Goal: Navigation & Orientation: Find specific page/section

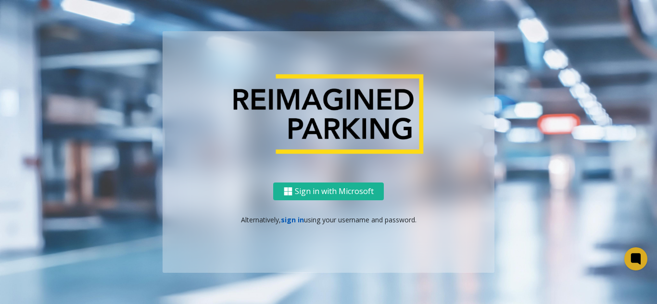
click at [291, 223] on link "sign in" at bounding box center [292, 219] width 23 height 9
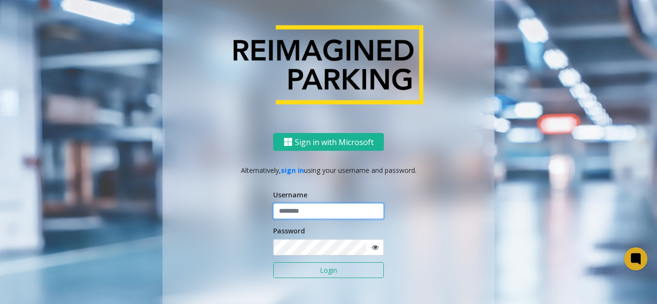
click at [303, 211] on input "text" at bounding box center [328, 211] width 111 height 16
type input "*****"
click at [273, 263] on button "Login" at bounding box center [328, 271] width 111 height 16
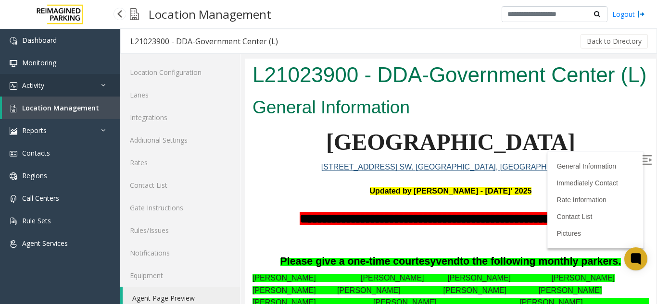
click at [83, 83] on link "Activity" at bounding box center [60, 85] width 120 height 23
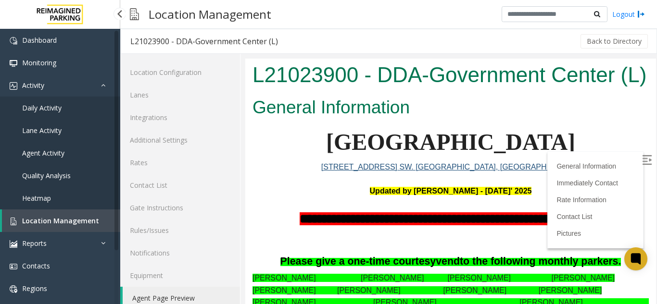
click at [80, 149] on link "Agent Activity" at bounding box center [60, 153] width 120 height 23
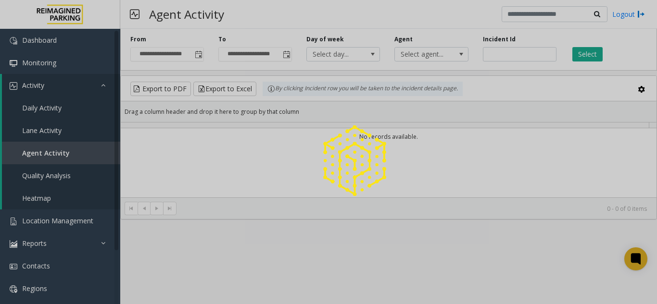
click at [80, 155] on div at bounding box center [328, 152] width 657 height 304
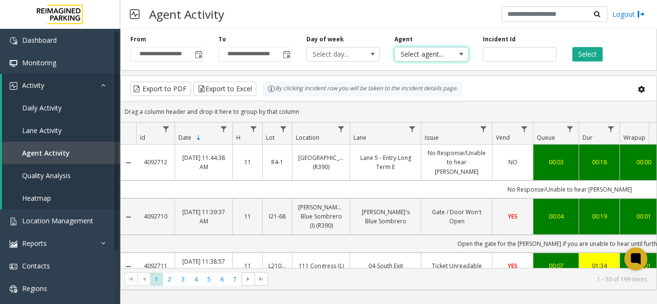
click at [440, 52] on span "Select agent..." at bounding box center [424, 54] width 58 height 13
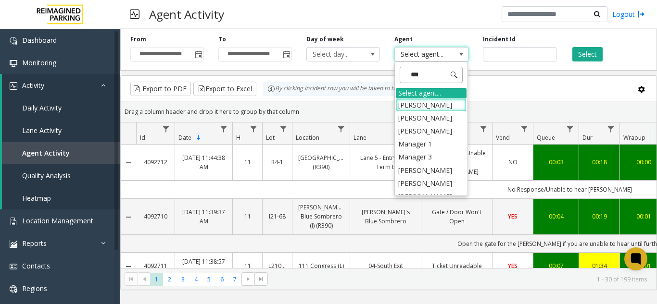
type input "****"
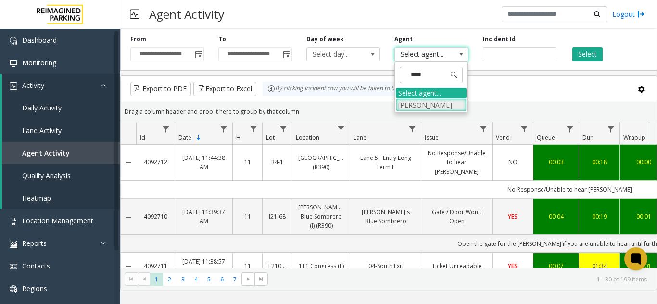
click at [429, 101] on li "[PERSON_NAME]" at bounding box center [431, 105] width 71 height 13
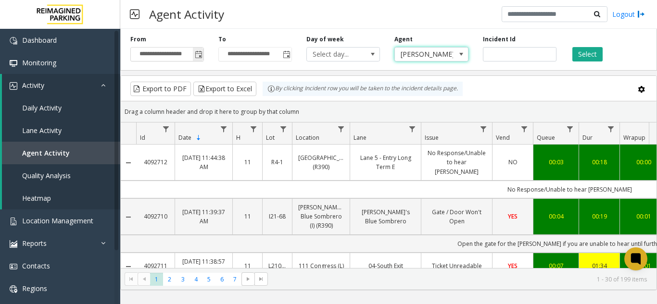
click at [201, 56] on span "Toggle popup" at bounding box center [199, 55] width 8 height 8
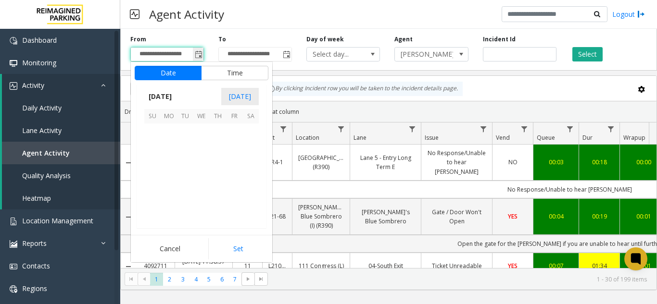
scroll to position [172733, 0]
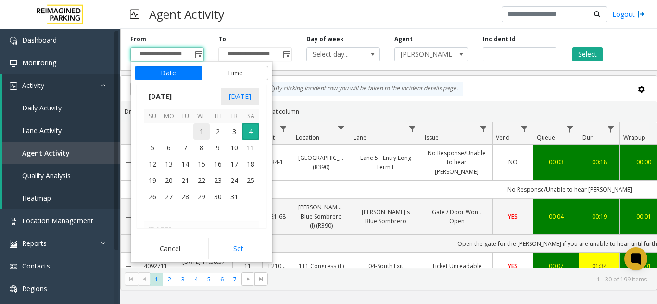
click at [206, 128] on span "1" at bounding box center [201, 132] width 16 height 16
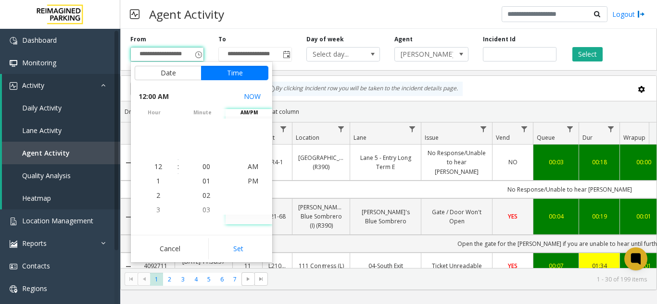
click at [232, 257] on button "Set" at bounding box center [238, 249] width 61 height 21
type input "**********"
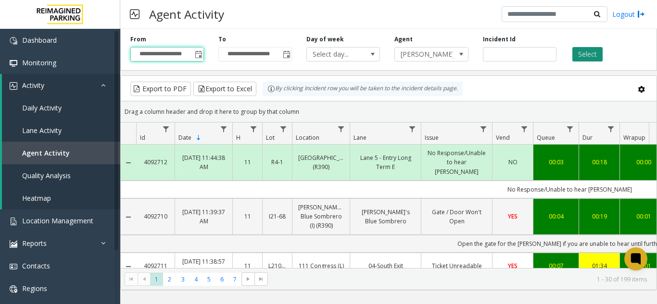
click at [574, 54] on button "Select" at bounding box center [587, 54] width 30 height 14
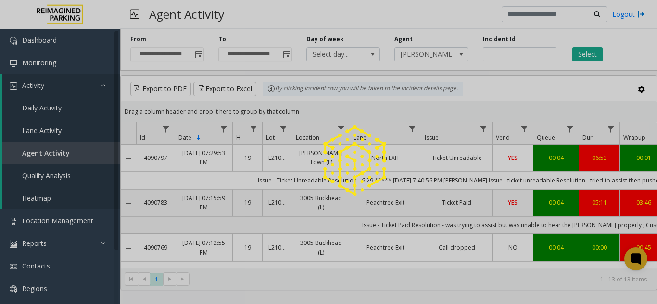
drag, startPoint x: 487, startPoint y: 154, endPoint x: 516, endPoint y: 161, distance: 29.7
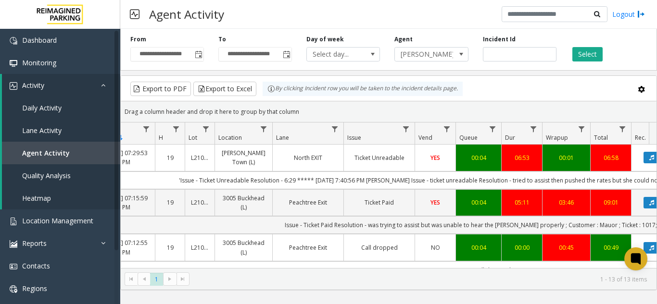
scroll to position [0, 108]
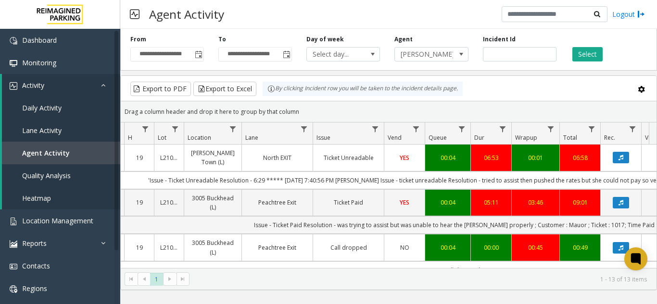
drag, startPoint x: 467, startPoint y: 184, endPoint x: 503, endPoint y: 184, distance: 36.6
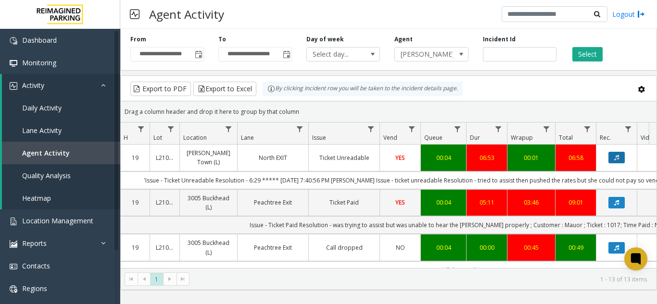
click at [619, 159] on button "Data table" at bounding box center [616, 158] width 16 height 12
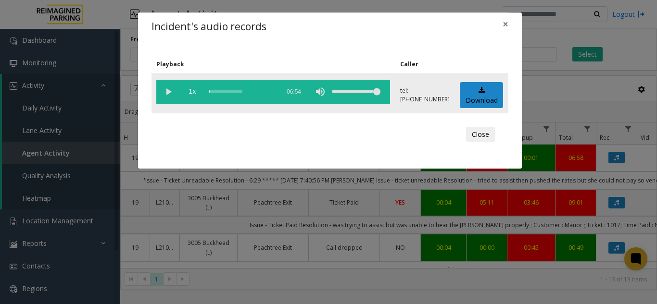
click at [168, 95] on vg-play-pause at bounding box center [168, 92] width 24 height 24
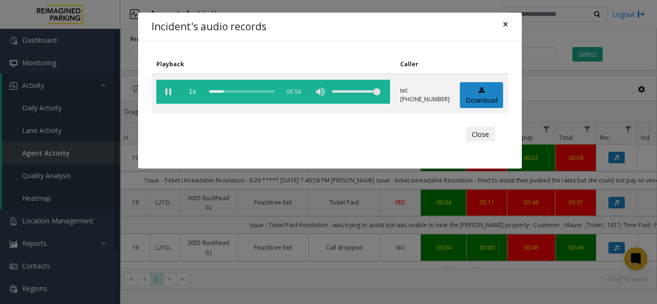
click at [506, 24] on span "×" at bounding box center [506, 23] width 6 height 13
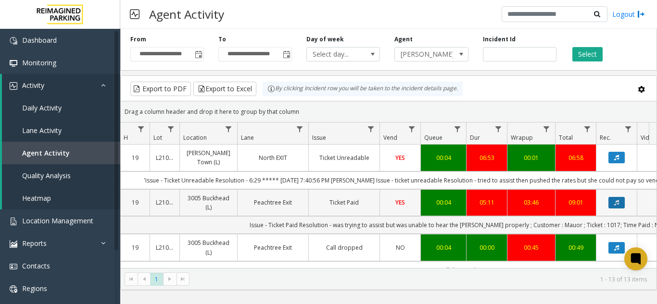
click at [617, 206] on icon "Data table" at bounding box center [616, 203] width 5 height 6
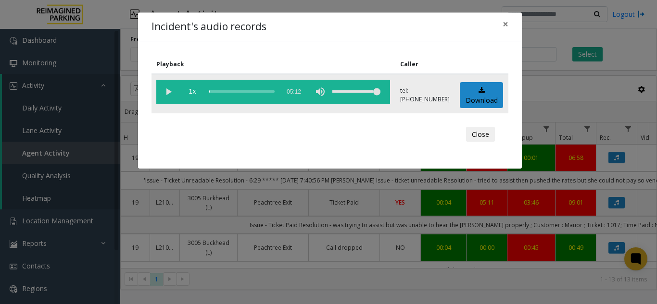
click at [170, 94] on vg-play-pause at bounding box center [168, 92] width 24 height 24
click at [505, 25] on span "×" at bounding box center [506, 23] width 6 height 13
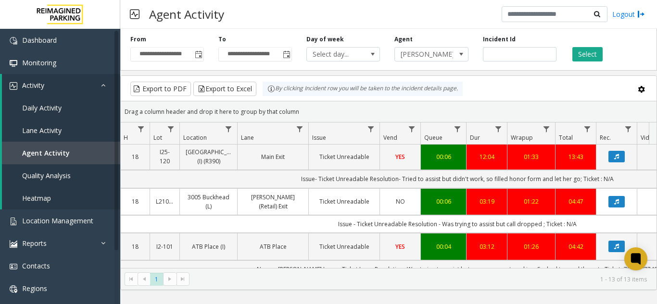
scroll to position [144, 113]
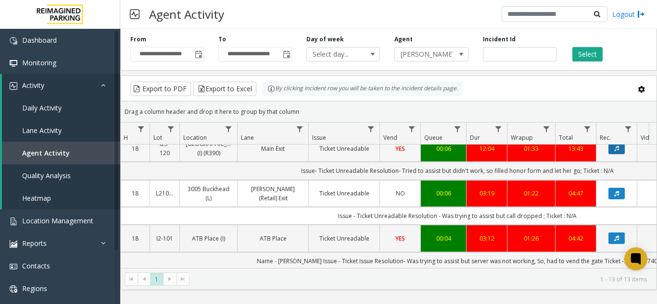
click at [614, 154] on button "Data table" at bounding box center [616, 149] width 16 height 12
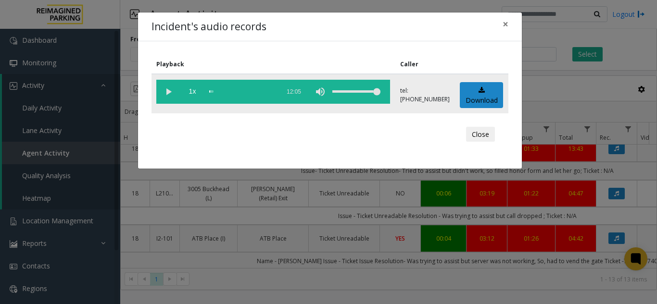
click at [165, 95] on vg-play-pause at bounding box center [168, 92] width 24 height 24
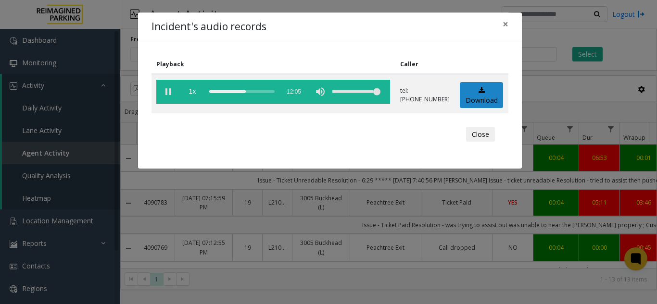
scroll to position [144, 113]
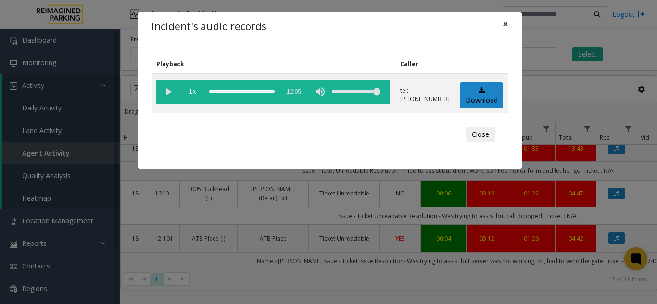
click at [509, 25] on button "×" at bounding box center [505, 25] width 19 height 24
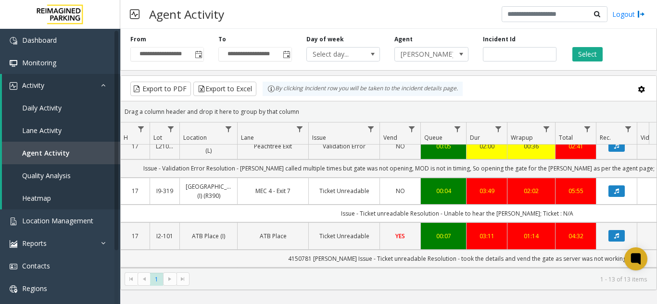
scroll to position [448, 113]
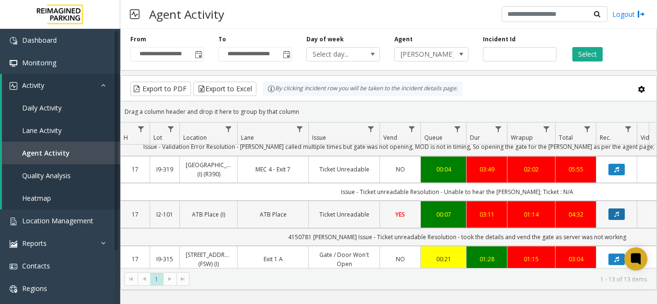
click at [616, 217] on icon "Data table" at bounding box center [616, 215] width 5 height 6
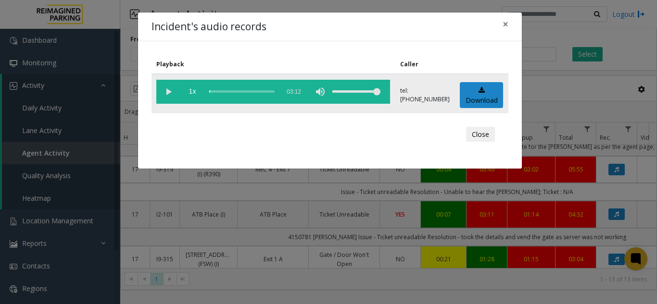
click at [164, 90] on vg-play-pause at bounding box center [168, 92] width 24 height 24
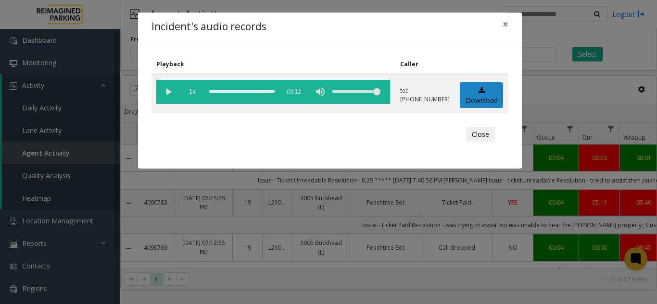
scroll to position [448, 113]
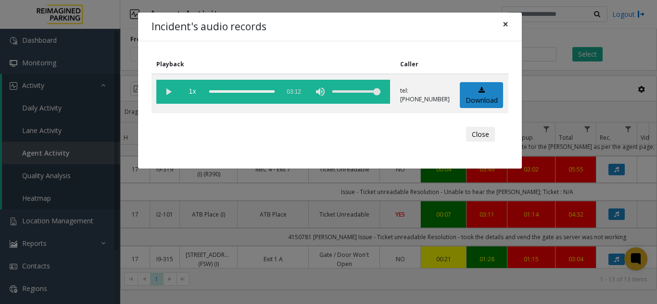
click at [504, 27] on span "×" at bounding box center [506, 23] width 6 height 13
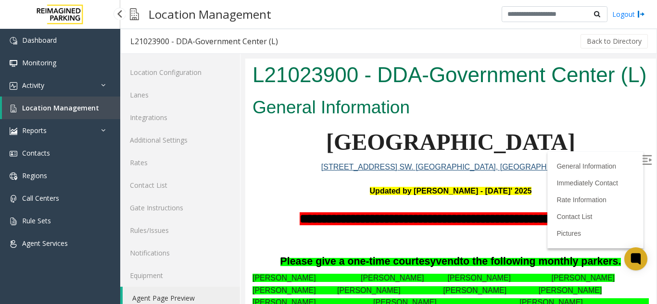
click at [94, 111] on span "Location Management" at bounding box center [60, 107] width 77 height 9
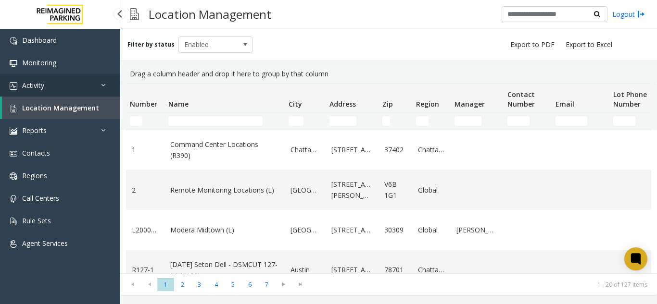
click at [63, 80] on link "Activity" at bounding box center [60, 85] width 120 height 23
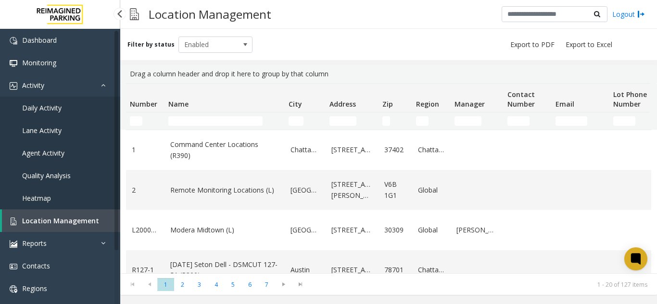
click at [59, 152] on span "Agent Activity" at bounding box center [43, 153] width 42 height 9
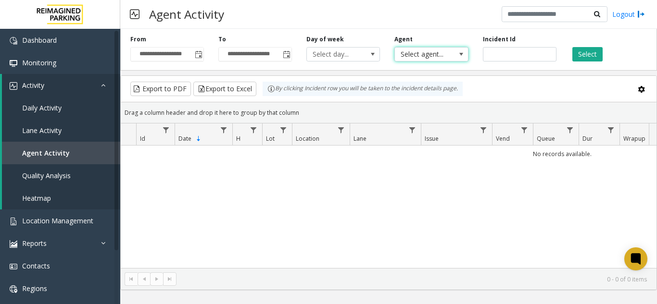
click at [427, 56] on span "Select agent..." at bounding box center [424, 54] width 58 height 13
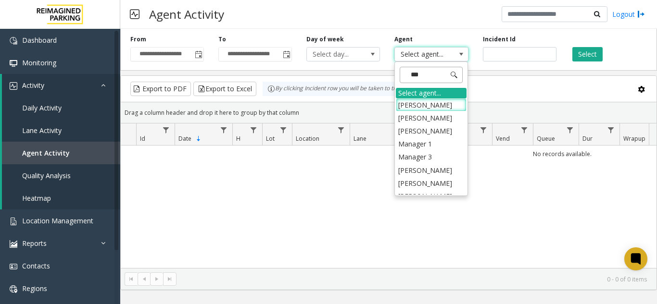
type input "****"
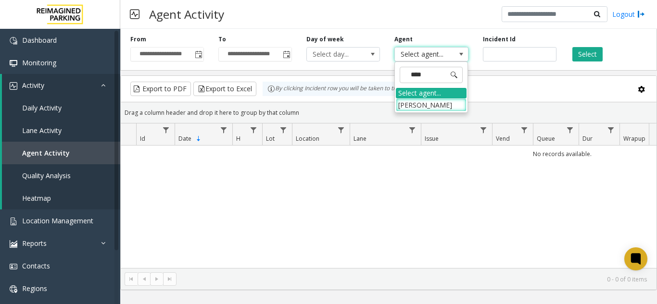
click at [425, 103] on li "[PERSON_NAME]" at bounding box center [431, 105] width 71 height 13
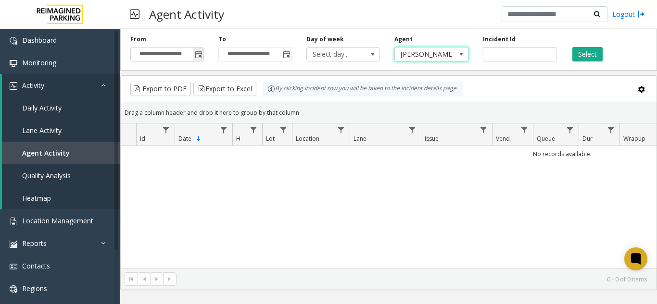
click at [203, 58] on span "Toggle popup" at bounding box center [198, 54] width 11 height 15
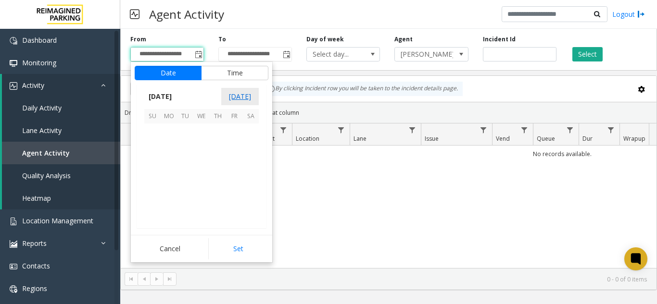
scroll to position [172733, 0]
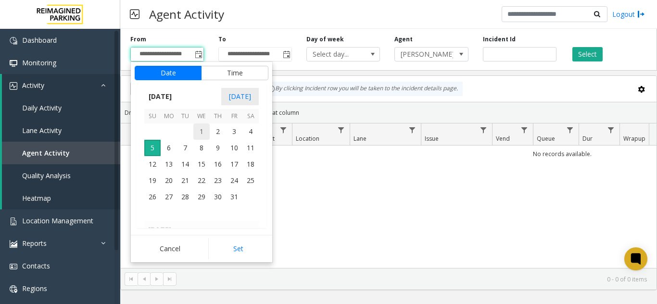
click at [202, 131] on span "1" at bounding box center [201, 132] width 16 height 16
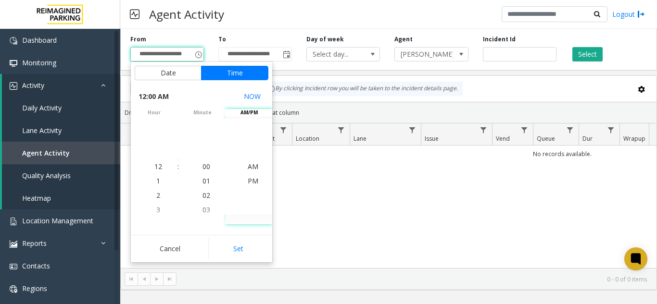
click at [239, 243] on button "Set" at bounding box center [238, 249] width 61 height 21
type input "**********"
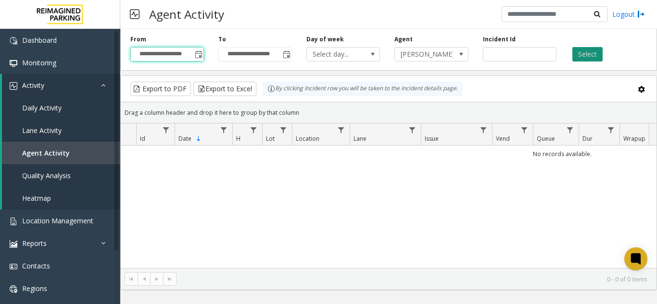
click at [588, 51] on button "Select" at bounding box center [587, 54] width 30 height 14
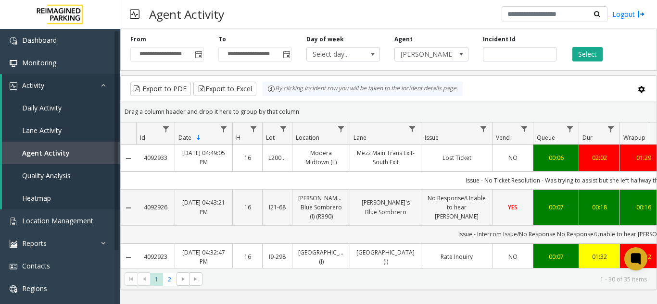
drag, startPoint x: 451, startPoint y: 203, endPoint x: 480, endPoint y: 148, distance: 62.4
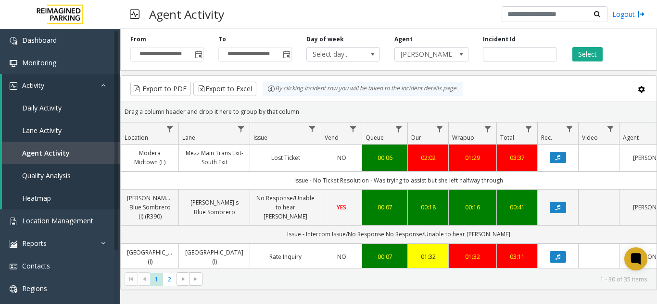
scroll to position [0, 250]
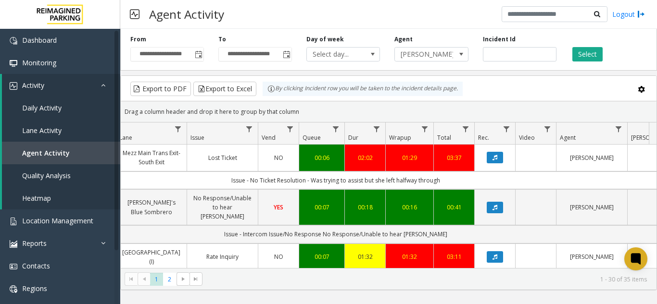
drag, startPoint x: 448, startPoint y: 173, endPoint x: 496, endPoint y: 171, distance: 47.7
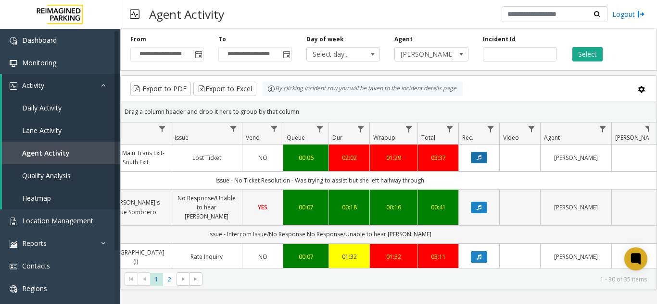
click at [482, 163] on button "Data table" at bounding box center [479, 158] width 16 height 12
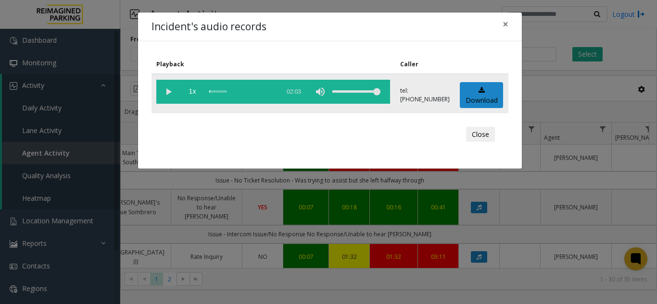
click at [168, 93] on vg-play-pause at bounding box center [168, 92] width 24 height 24
click at [501, 23] on button "×" at bounding box center [505, 25] width 19 height 24
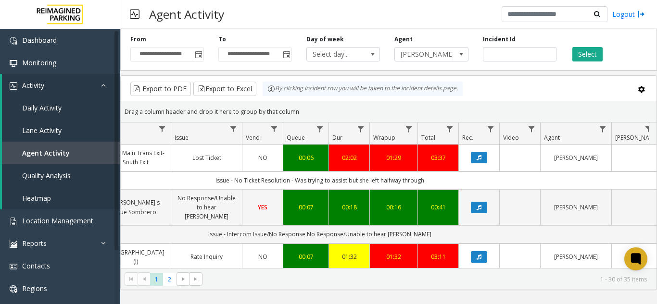
scroll to position [48, 250]
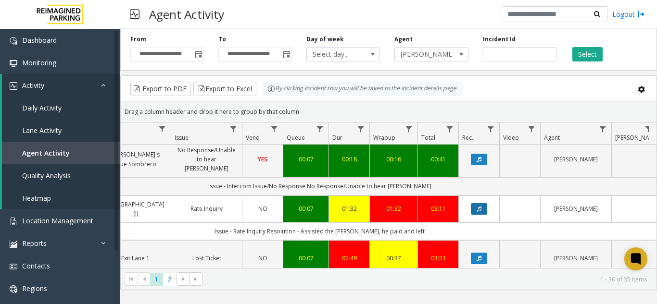
click at [475, 206] on button "Data table" at bounding box center [479, 209] width 16 height 12
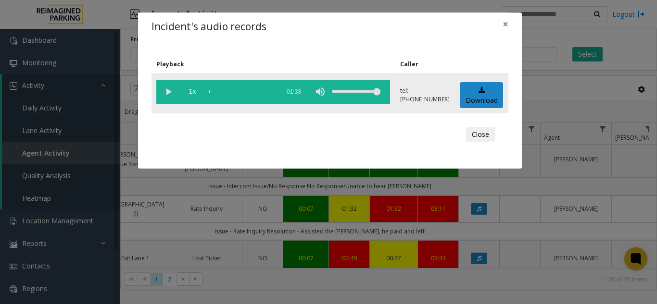
click at [170, 88] on vg-play-pause at bounding box center [168, 92] width 24 height 24
click at [207, 91] on vg-controls "1x 01:33" at bounding box center [273, 92] width 234 height 24
click at [209, 92] on vg-controls "1x 01:33" at bounding box center [273, 92] width 234 height 24
click at [210, 91] on div "scrub bar" at bounding box center [241, 92] width 65 height 24
click at [504, 25] on span "×" at bounding box center [506, 23] width 6 height 13
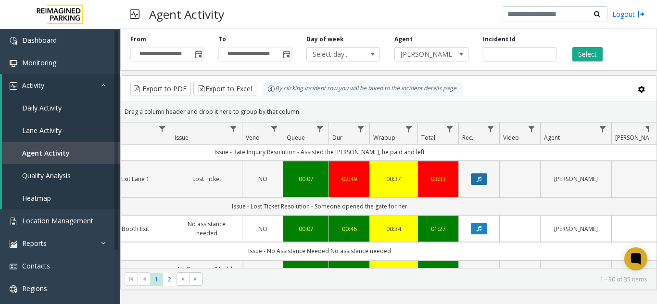
scroll to position [144, 250]
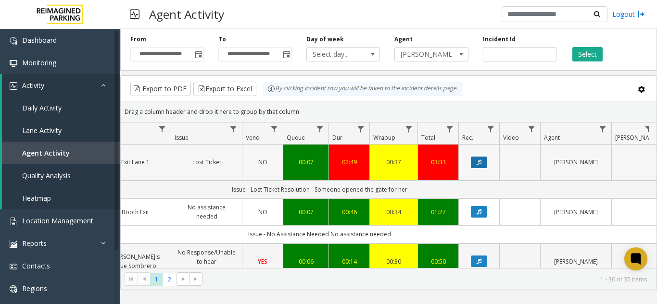
click at [478, 160] on icon "Data table" at bounding box center [479, 163] width 5 height 6
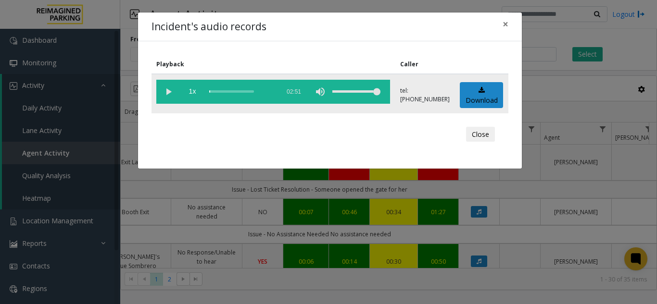
click at [165, 93] on vg-play-pause at bounding box center [168, 92] width 24 height 24
drag, startPoint x: 159, startPoint y: 12, endPoint x: 173, endPoint y: 24, distance: 18.4
click at [173, 24] on div "Incident's audio records × Playback Caller 1x 02:51 tel:[PHONE_NUMBER] Download…" at bounding box center [330, 91] width 385 height 158
click at [236, 37] on div "Incident's audio records ×" at bounding box center [330, 27] width 384 height 29
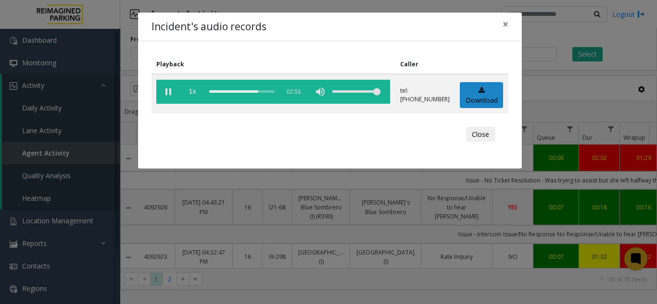
scroll to position [144, 250]
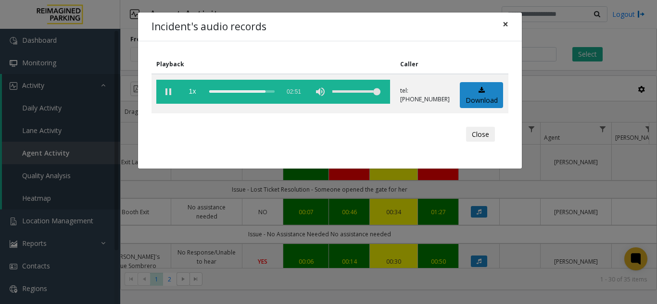
click at [504, 24] on span "×" at bounding box center [506, 23] width 6 height 13
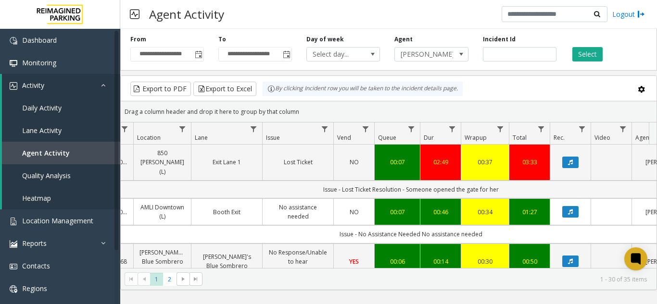
scroll to position [0, 98]
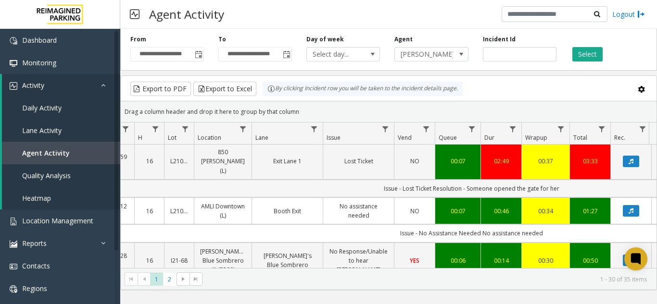
drag, startPoint x: 373, startPoint y: 178, endPoint x: 318, endPoint y: 187, distance: 55.0
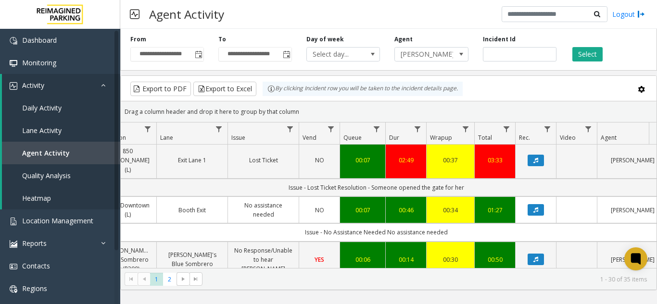
scroll to position [0, 354]
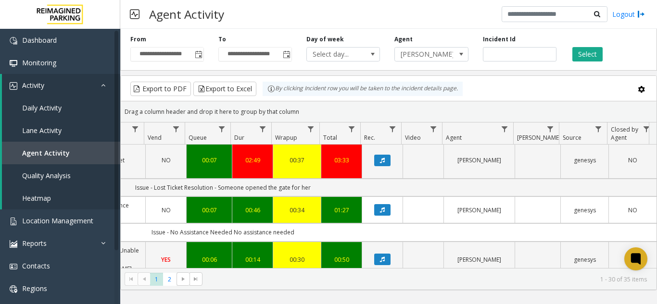
drag, startPoint x: 318, startPoint y: 187, endPoint x: 382, endPoint y: 189, distance: 63.5
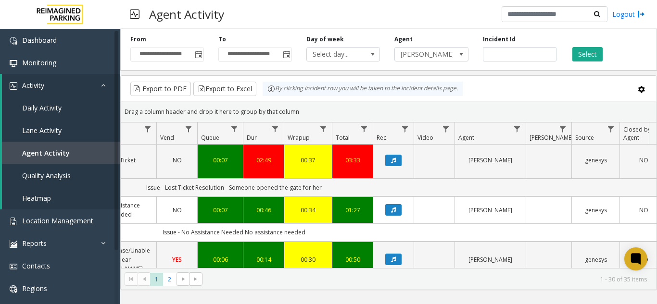
drag, startPoint x: 240, startPoint y: 177, endPoint x: 215, endPoint y: 177, distance: 25.0
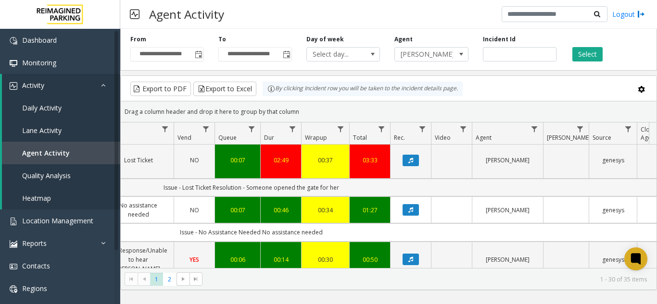
scroll to position [0, 0]
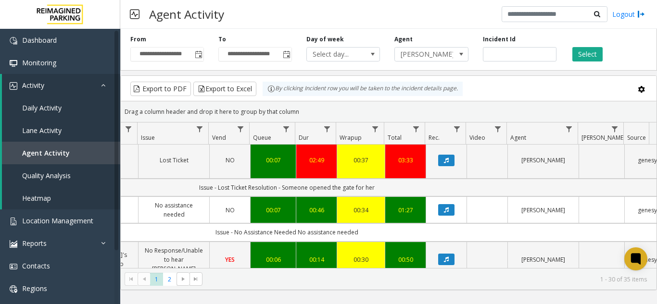
drag, startPoint x: 215, startPoint y: 177, endPoint x: 203, endPoint y: 177, distance: 11.1
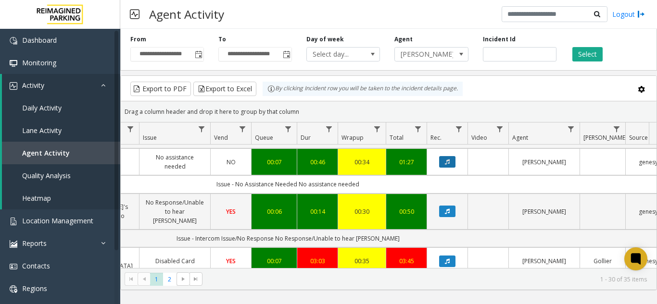
click at [445, 159] on icon "Data table" at bounding box center [447, 162] width 5 height 6
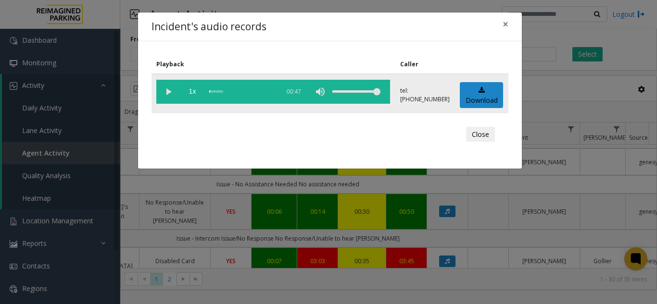
click at [169, 89] on vg-play-pause at bounding box center [168, 92] width 24 height 24
click at [224, 90] on div "scrub bar" at bounding box center [241, 92] width 65 height 24
click at [503, 26] on span "×" at bounding box center [506, 23] width 6 height 13
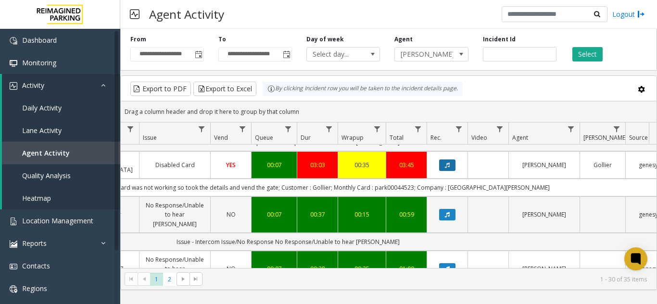
click at [442, 160] on button "Data table" at bounding box center [447, 166] width 16 height 12
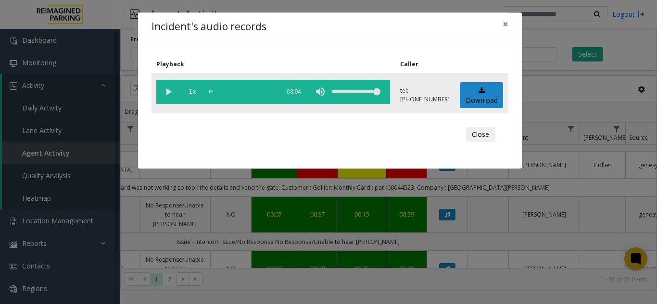
click at [175, 96] on vg-play-pause at bounding box center [168, 92] width 24 height 24
click at [505, 25] on span "×" at bounding box center [506, 23] width 6 height 13
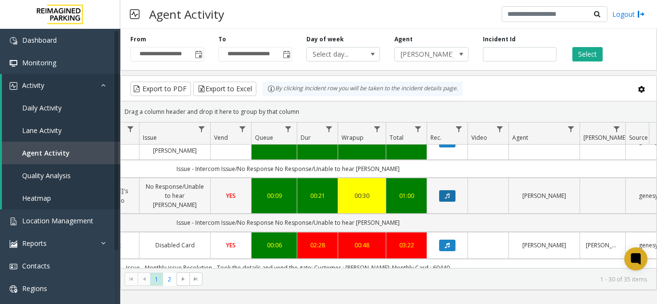
scroll to position [435, 282]
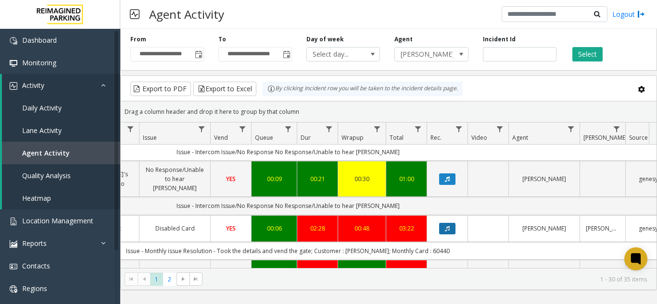
click at [451, 223] on button "Data table" at bounding box center [447, 229] width 16 height 12
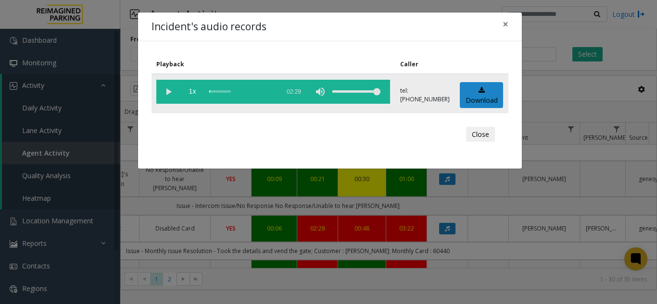
click at [164, 90] on vg-play-pause at bounding box center [168, 92] width 24 height 24
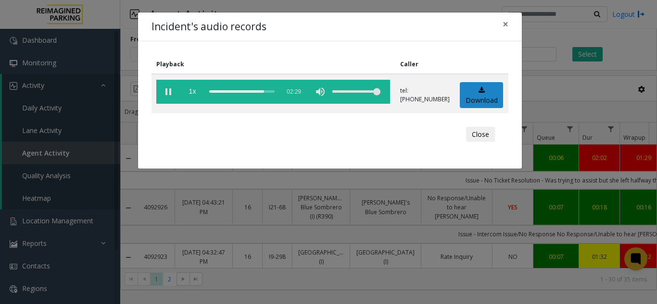
scroll to position [435, 282]
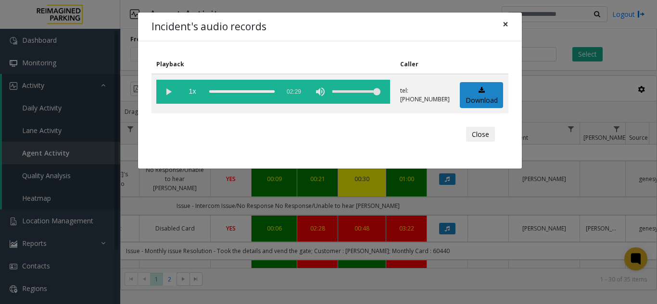
click at [493, 26] on div "Incident's audio records ×" at bounding box center [330, 27] width 384 height 29
click at [502, 26] on button "×" at bounding box center [505, 25] width 19 height 24
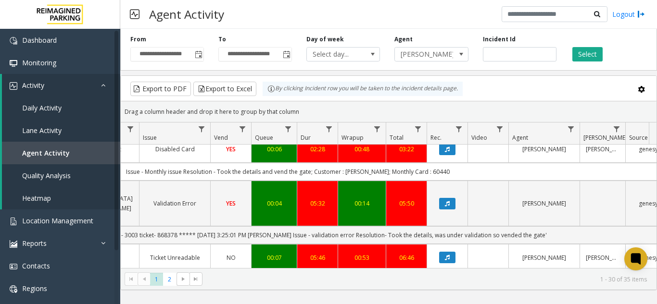
scroll to position [531, 282]
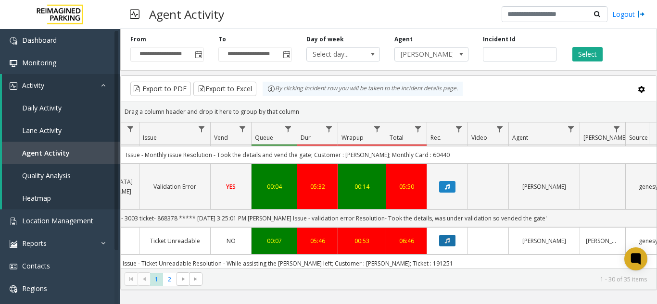
click at [445, 235] on button "Data table" at bounding box center [447, 241] width 16 height 12
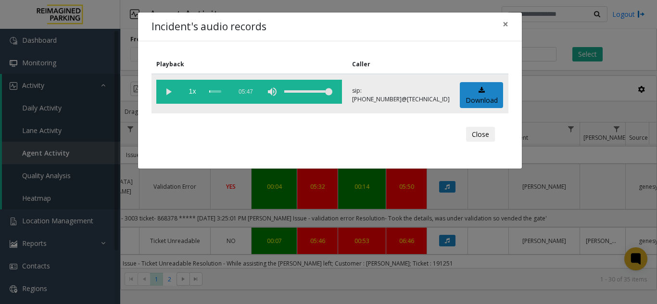
click at [212, 93] on vg-controls "1x 05:47" at bounding box center [249, 92] width 186 height 24
click at [167, 88] on vg-play-pause at bounding box center [168, 92] width 24 height 24
drag, startPoint x: 209, startPoint y: 91, endPoint x: 215, endPoint y: 92, distance: 6.3
click at [215, 92] on vg-controls "1x 05:47" at bounding box center [249, 92] width 186 height 24
click at [214, 92] on vg-controls "1x 05:47" at bounding box center [249, 92] width 186 height 24
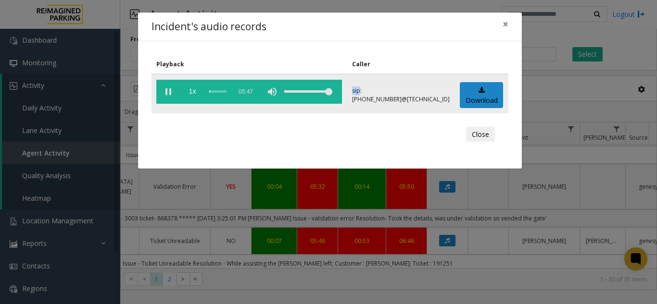
click at [214, 92] on vg-controls "1x 05:47" at bounding box center [249, 92] width 186 height 24
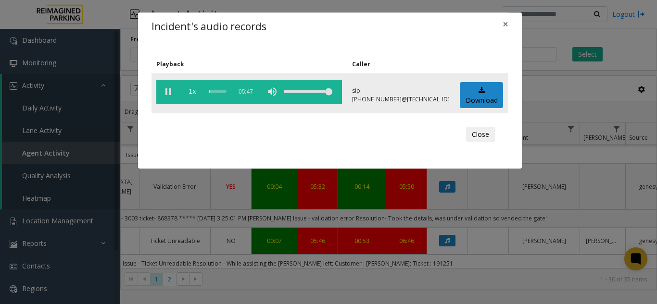
click at [214, 92] on vg-controls "1x 05:47" at bounding box center [249, 92] width 186 height 24
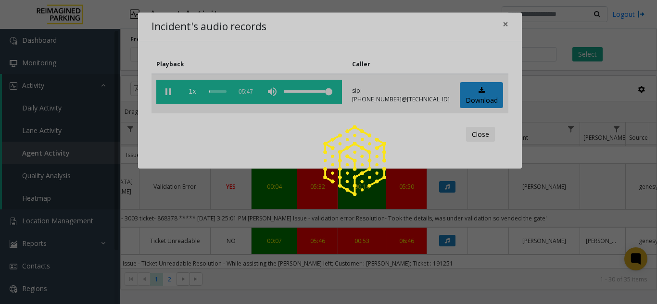
click at [214, 92] on div at bounding box center [328, 152] width 657 height 304
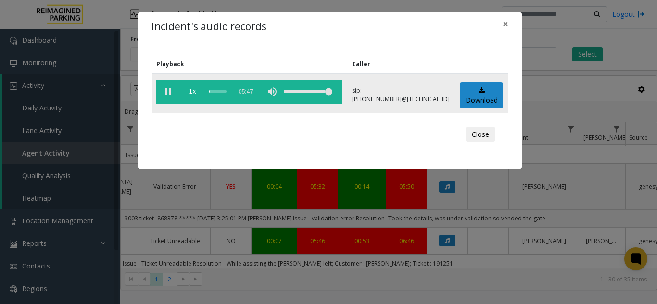
drag, startPoint x: 209, startPoint y: 91, endPoint x: 222, endPoint y: 96, distance: 13.6
click at [222, 96] on vg-controls "1x 05:47" at bounding box center [249, 92] width 186 height 24
click at [506, 27] on span "×" at bounding box center [506, 23] width 6 height 13
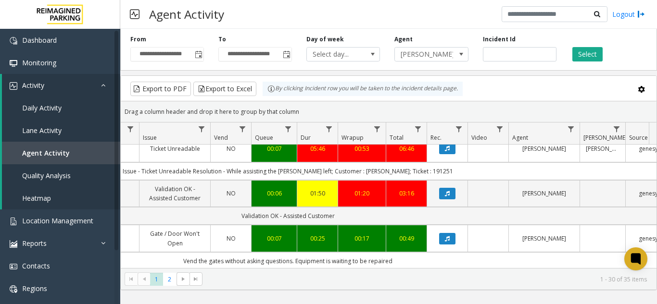
scroll to position [627, 282]
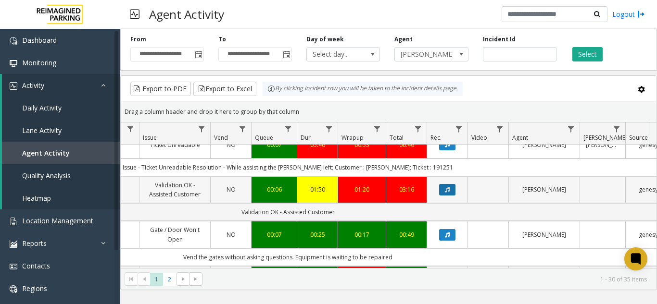
click at [442, 184] on button "Data table" at bounding box center [447, 190] width 16 height 12
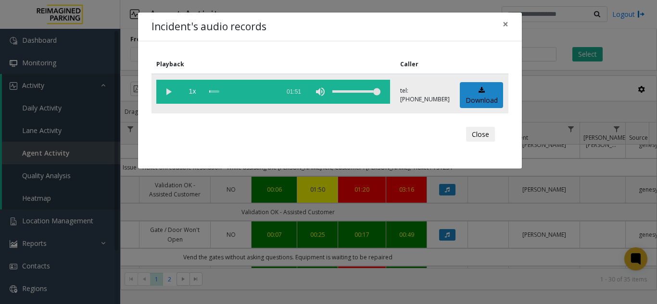
click at [170, 93] on vg-play-pause at bounding box center [168, 92] width 24 height 24
click at [502, 30] on button "×" at bounding box center [505, 25] width 19 height 24
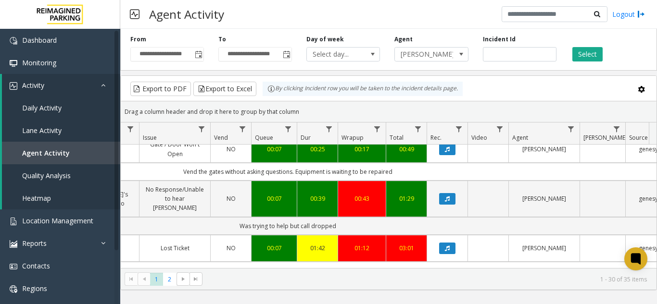
scroll to position [723, 282]
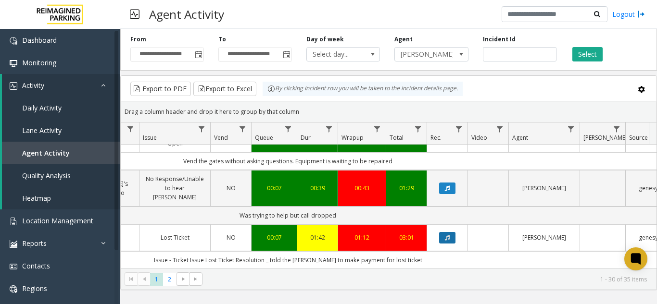
click at [446, 235] on icon "Data table" at bounding box center [447, 238] width 5 height 6
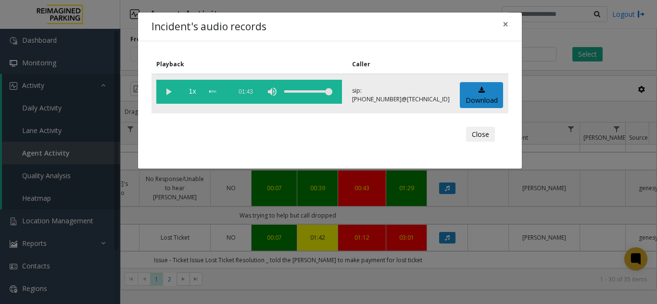
click at [168, 95] on vg-play-pause at bounding box center [168, 92] width 24 height 24
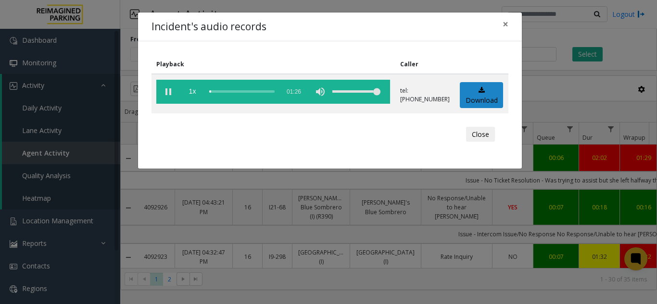
scroll to position [771, 282]
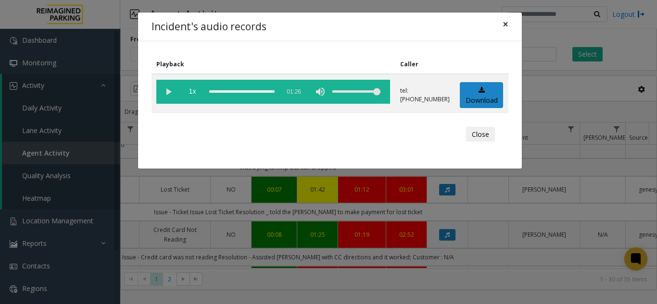
click at [503, 22] on span "×" at bounding box center [506, 23] width 6 height 13
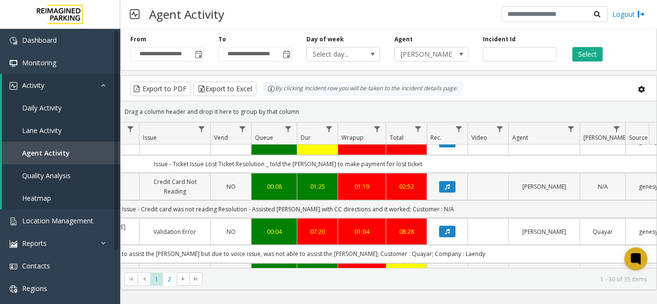
scroll to position [916, 282]
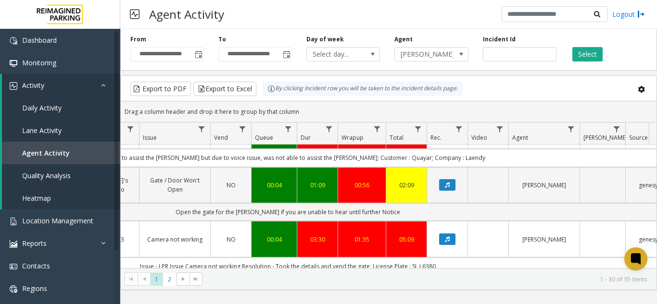
click at [449, 182] on icon "Data table" at bounding box center [447, 185] width 5 height 6
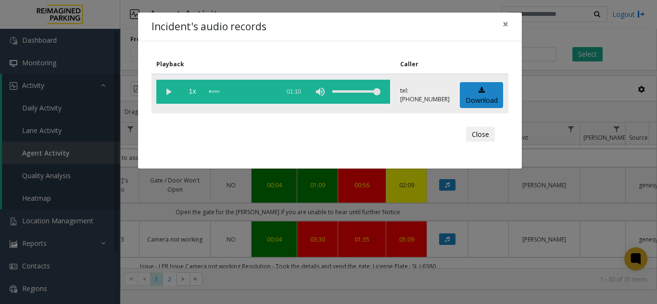
click at [169, 91] on vg-play-pause at bounding box center [168, 92] width 24 height 24
click at [508, 27] on span "×" at bounding box center [506, 23] width 6 height 13
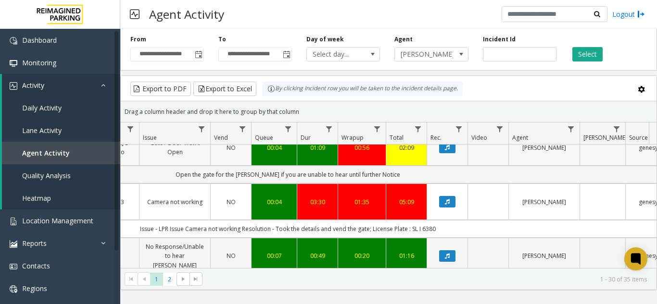
scroll to position [964, 282]
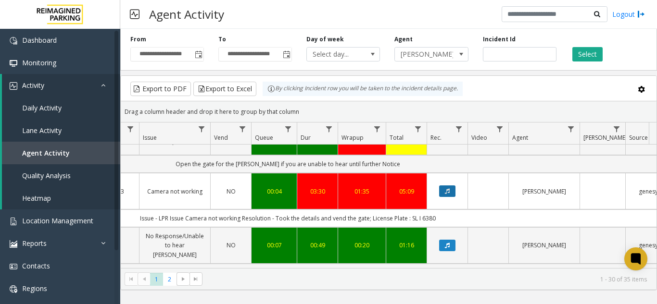
click at [447, 189] on icon "Data table" at bounding box center [447, 192] width 5 height 6
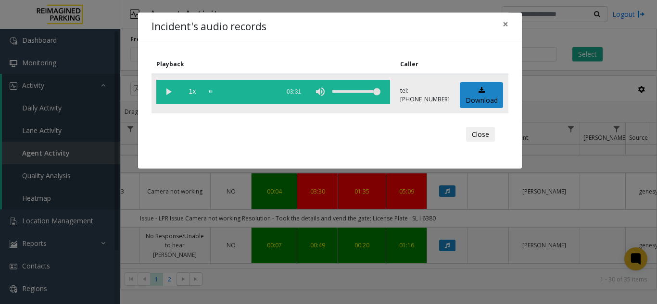
click at [167, 90] on vg-play-pause at bounding box center [168, 92] width 24 height 24
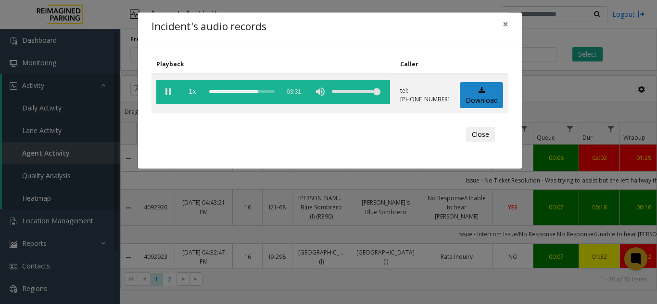
scroll to position [964, 282]
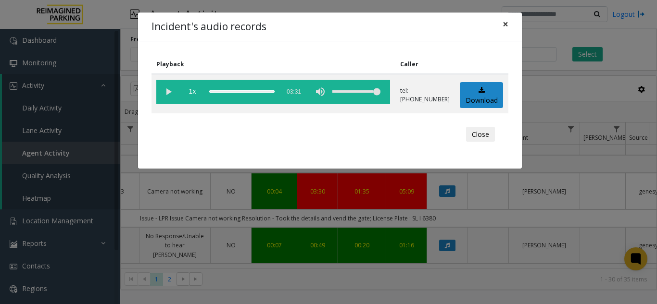
click at [505, 19] on span "×" at bounding box center [506, 23] width 6 height 13
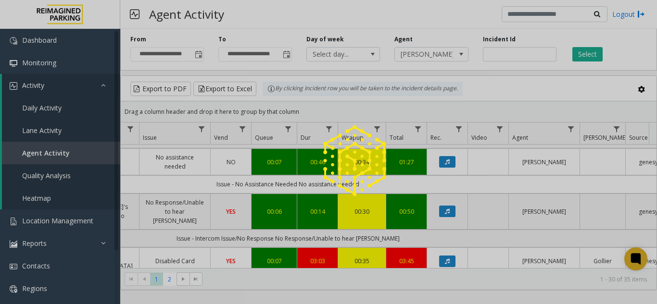
scroll to position [0, 282]
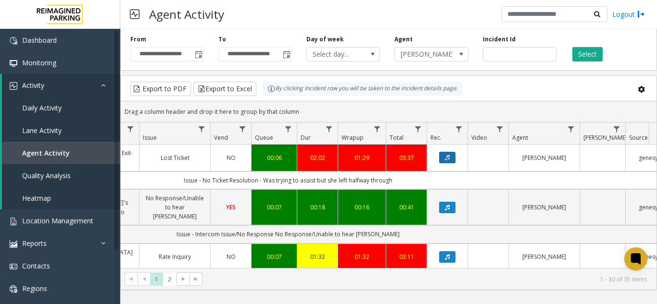
click at [448, 161] on icon "Data table" at bounding box center [447, 158] width 5 height 6
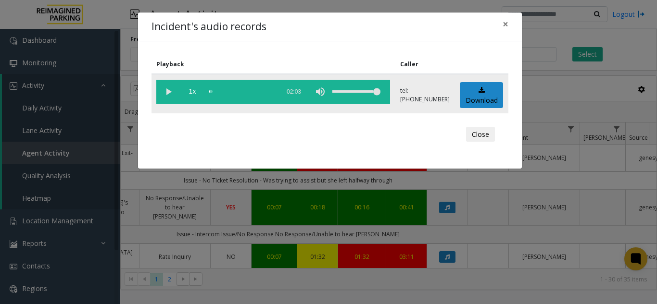
click at [174, 88] on vg-play-pause at bounding box center [168, 92] width 24 height 24
click at [221, 92] on div "scrub bar" at bounding box center [241, 92] width 65 height 24
click at [499, 25] on button "×" at bounding box center [505, 25] width 19 height 24
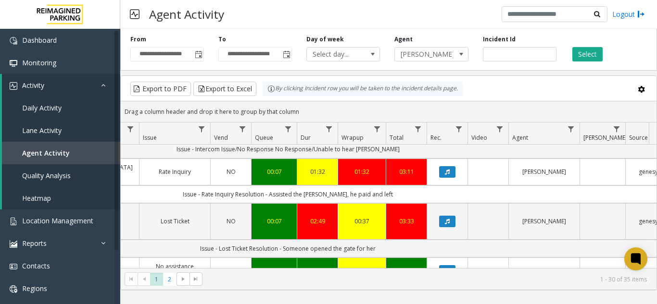
scroll to position [96, 282]
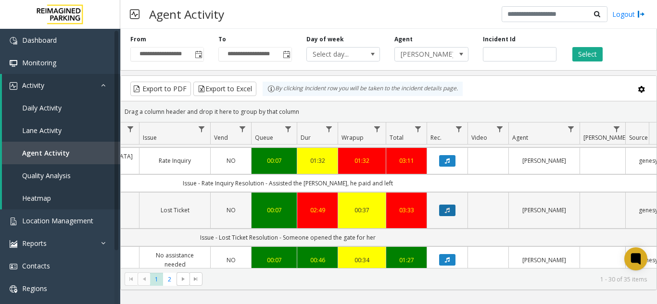
click at [442, 205] on button "Data table" at bounding box center [447, 211] width 16 height 12
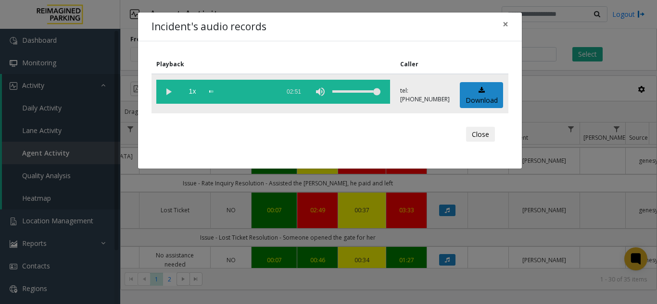
click at [253, 92] on div "scrub bar" at bounding box center [241, 92] width 65 height 24
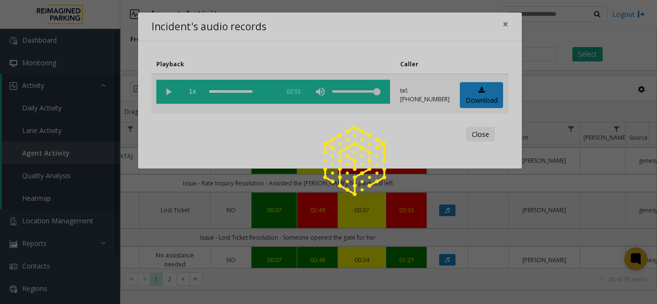
click at [168, 89] on div at bounding box center [328, 152] width 657 height 304
click at [168, 91] on div at bounding box center [328, 152] width 657 height 304
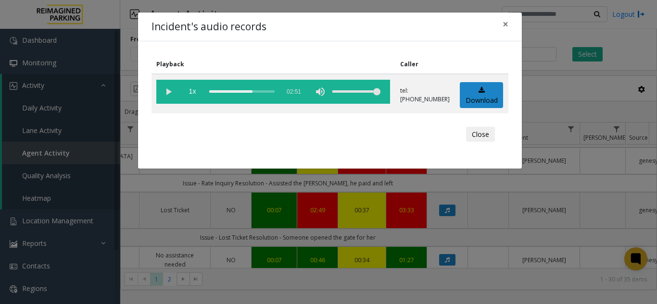
click at [168, 91] on vg-play-pause at bounding box center [168, 92] width 24 height 24
click at [265, 91] on div "scrub bar" at bounding box center [241, 92] width 65 height 24
click at [504, 26] on span "×" at bounding box center [506, 23] width 6 height 13
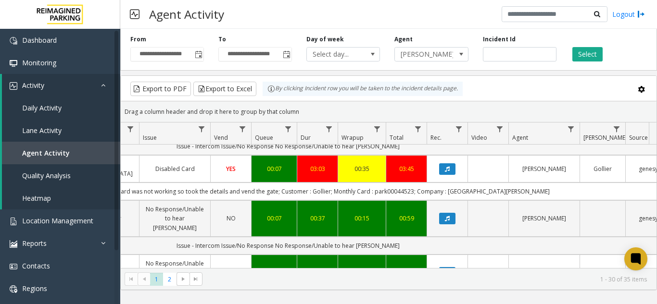
scroll to position [289, 282]
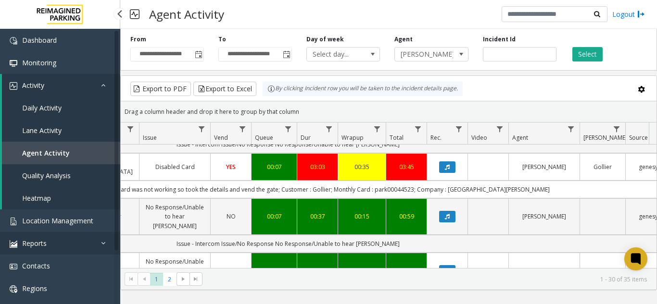
click at [86, 234] on link "Reports" at bounding box center [60, 243] width 120 height 23
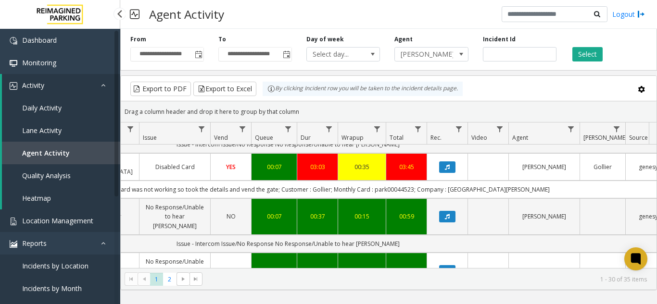
click at [85, 213] on link "Location Management" at bounding box center [60, 221] width 120 height 23
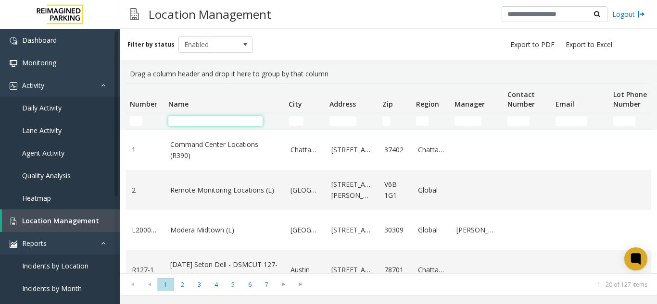
click at [220, 118] on input "Name Filter" at bounding box center [215, 121] width 94 height 10
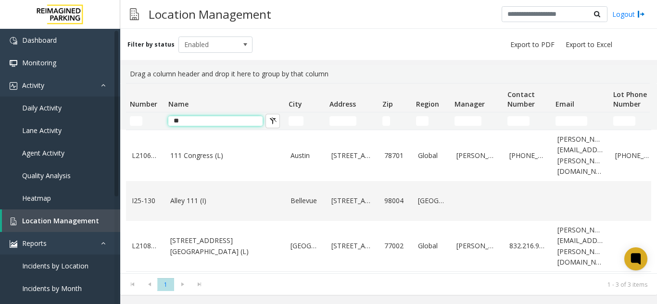
type input "*"
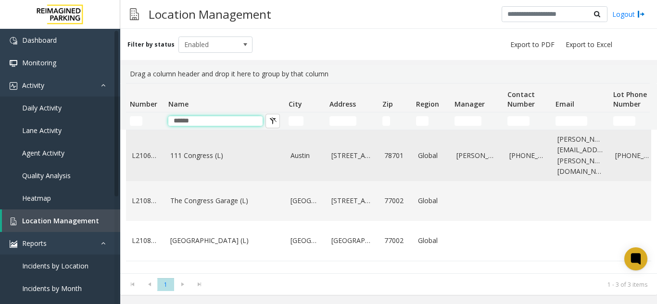
type input "******"
click at [203, 151] on link "111 Congress (L)" at bounding box center [224, 156] width 109 height 11
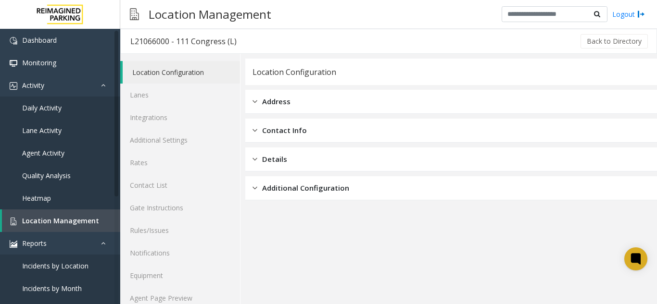
scroll to position [13, 0]
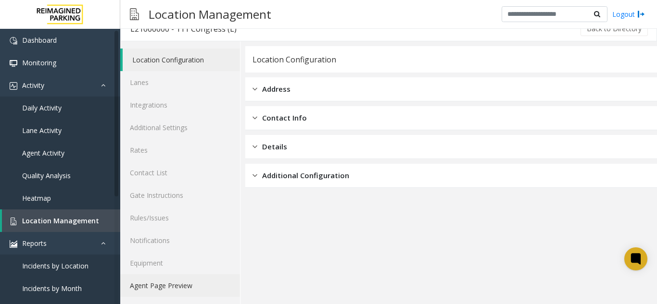
click at [227, 278] on link "Agent Page Preview" at bounding box center [180, 286] width 120 height 23
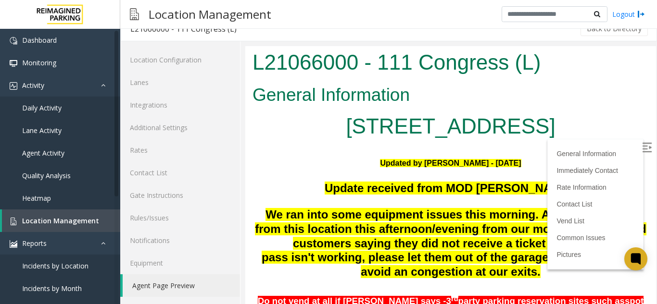
scroll to position [96, 0]
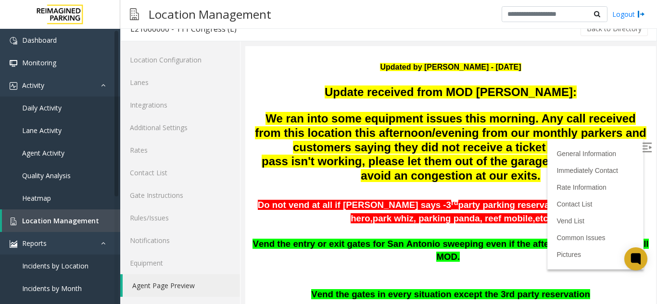
click at [642, 147] on img at bounding box center [647, 148] width 10 height 10
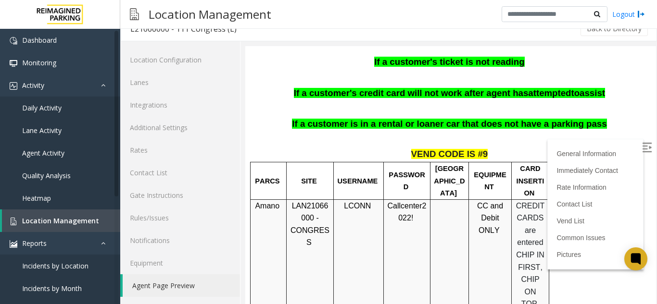
scroll to position [673, 0]
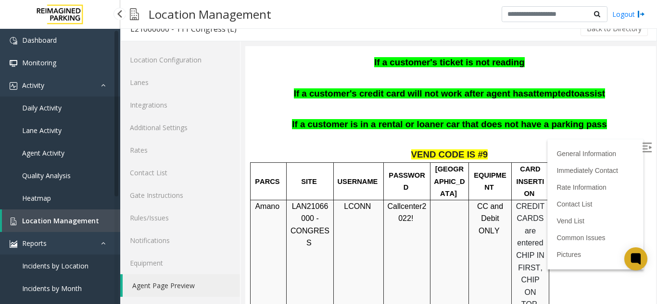
click at [103, 219] on link "Location Management" at bounding box center [61, 221] width 118 height 23
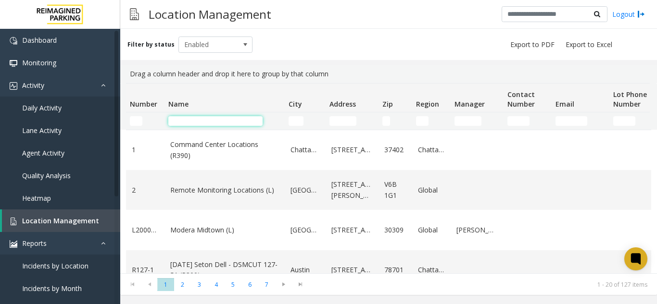
click at [195, 122] on input "Name Filter" at bounding box center [215, 121] width 94 height 10
click at [66, 156] on link "Agent Activity" at bounding box center [60, 153] width 120 height 23
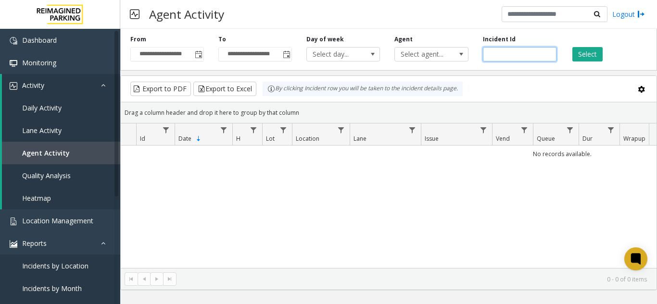
click at [493, 55] on input "number" at bounding box center [520, 54] width 74 height 14
click at [424, 48] on span "Select agent..." at bounding box center [424, 54] width 58 height 13
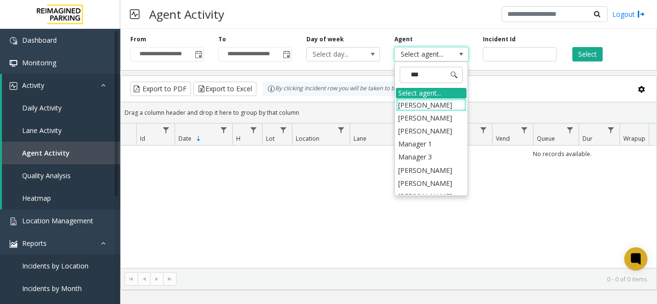
type input "****"
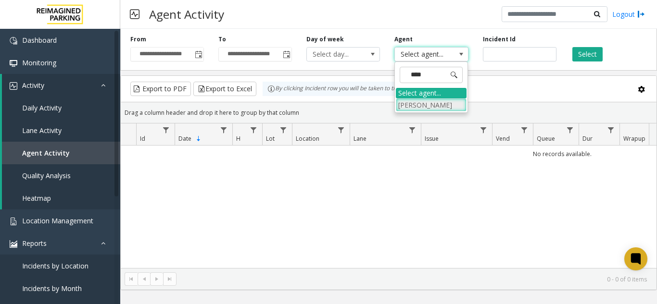
click at [425, 106] on li "[PERSON_NAME]" at bounding box center [431, 105] width 71 height 13
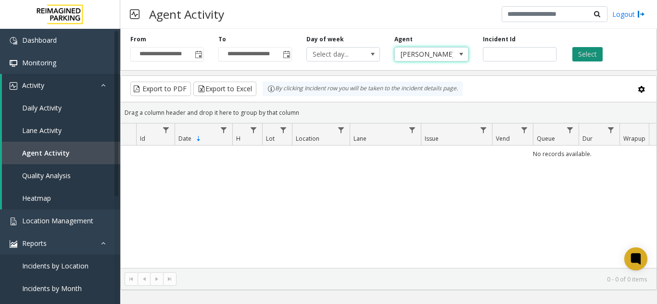
click at [583, 53] on button "Select" at bounding box center [587, 54] width 30 height 14
click at [202, 54] on span "Toggle popup" at bounding box center [199, 55] width 8 height 8
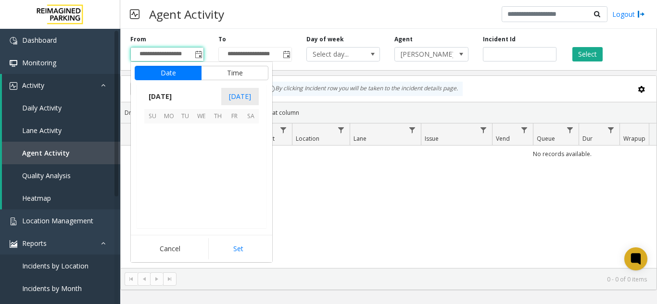
scroll to position [172733, 0]
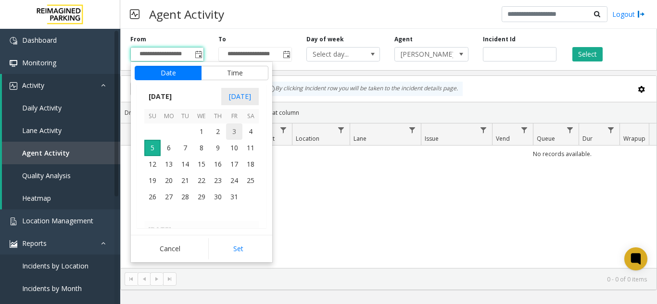
click at [237, 126] on span "3" at bounding box center [234, 132] width 16 height 16
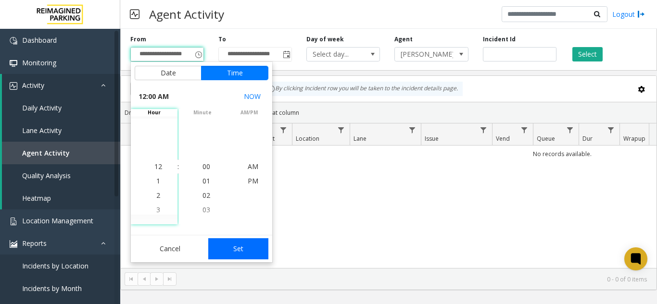
click at [220, 247] on button "Set" at bounding box center [238, 249] width 61 height 21
type input "**********"
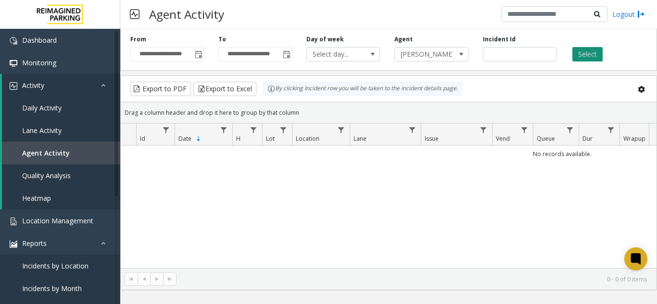
click at [597, 47] on button "Select" at bounding box center [587, 54] width 30 height 14
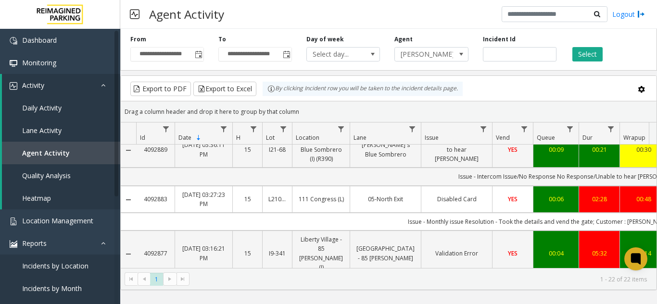
scroll to position [481, 0]
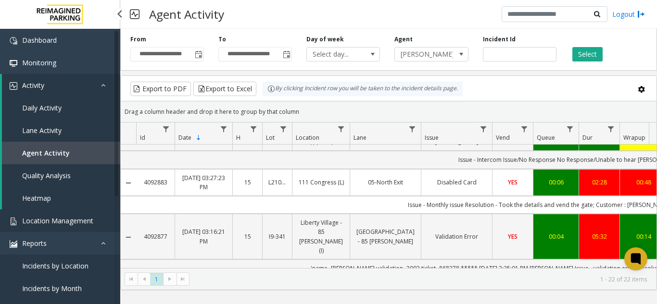
click at [50, 218] on span "Location Management" at bounding box center [57, 220] width 71 height 9
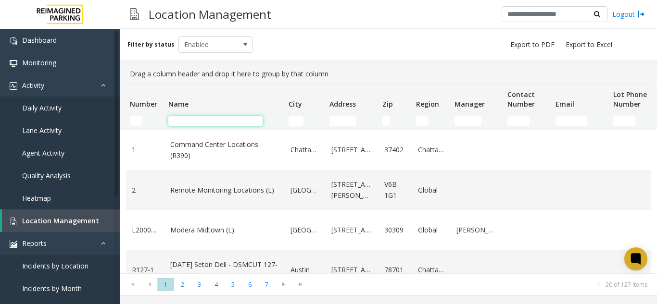
click at [212, 124] on input "Name Filter" at bounding box center [215, 121] width 94 height 10
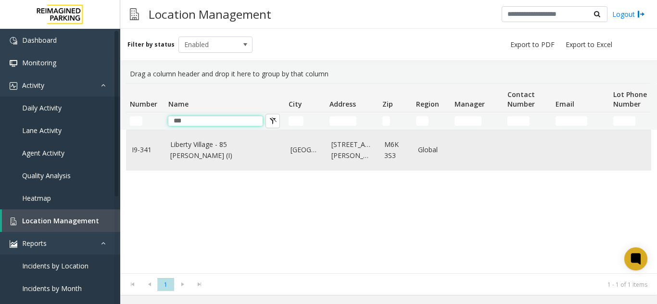
type input "***"
click at [215, 152] on link "Liberty Village - 85 [PERSON_NAME] (I)" at bounding box center [224, 150] width 109 height 22
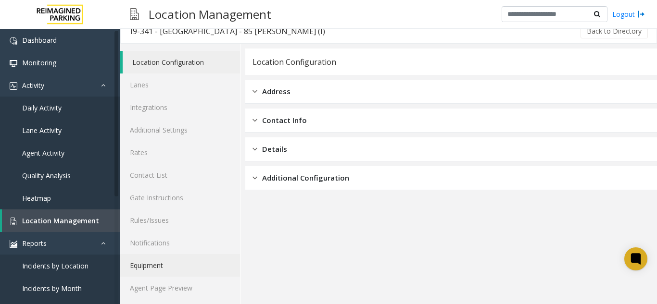
scroll to position [13, 0]
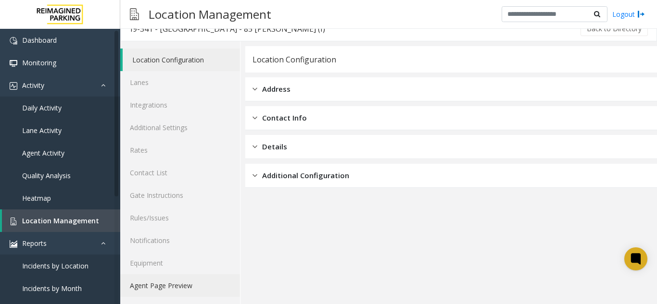
click at [162, 291] on link "Agent Page Preview" at bounding box center [180, 286] width 120 height 23
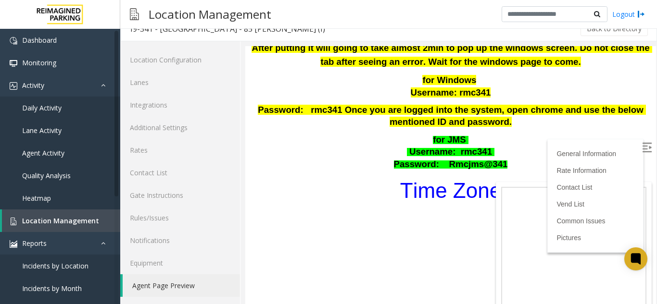
scroll to position [289, 0]
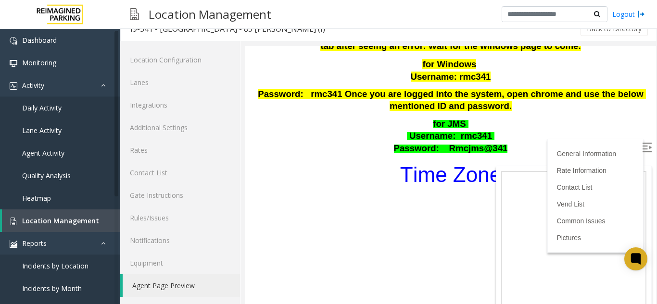
click at [454, 163] on font "Time Zone" at bounding box center [450, 175] width 101 height 24
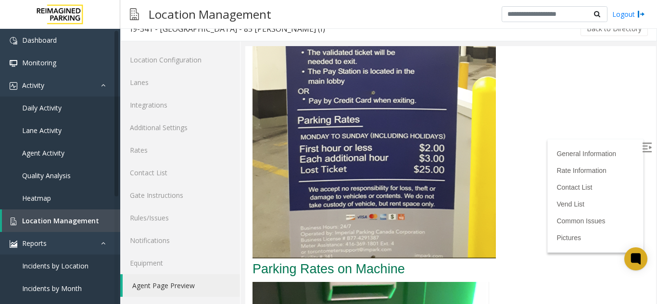
scroll to position [2259, 0]
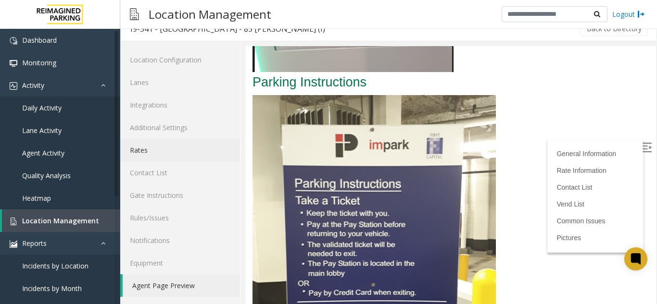
click at [195, 150] on link "Rates" at bounding box center [180, 150] width 120 height 23
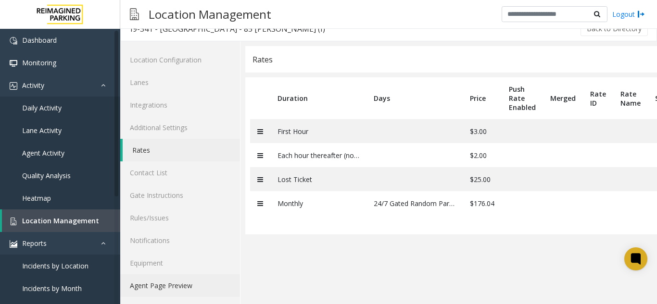
click at [171, 282] on link "Agent Page Preview" at bounding box center [180, 286] width 120 height 23
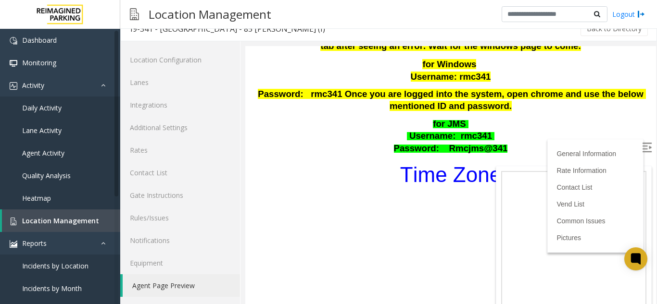
scroll to position [289, 0]
click at [642, 150] on img at bounding box center [647, 148] width 10 height 10
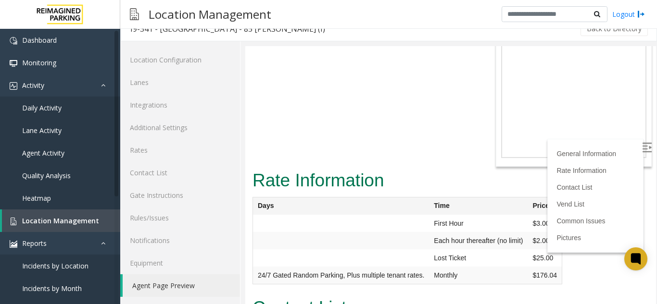
scroll to position [481, 0]
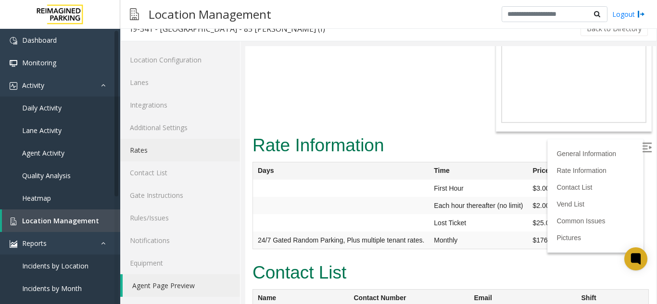
click at [211, 152] on link "Rates" at bounding box center [180, 150] width 120 height 23
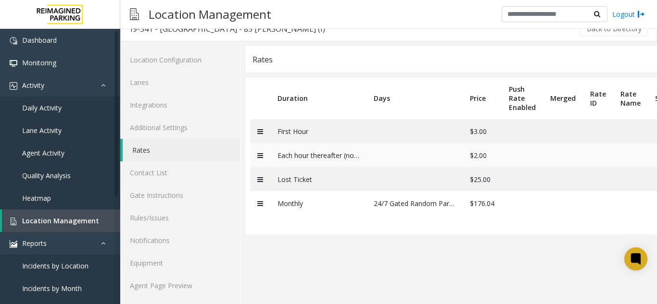
click at [257, 161] on td at bounding box center [260, 155] width 20 height 24
click at [257, 156] on icon at bounding box center [260, 155] width 6 height 7
click at [260, 154] on icon at bounding box center [260, 155] width 6 height 7
click at [263, 155] on td at bounding box center [260, 155] width 20 height 24
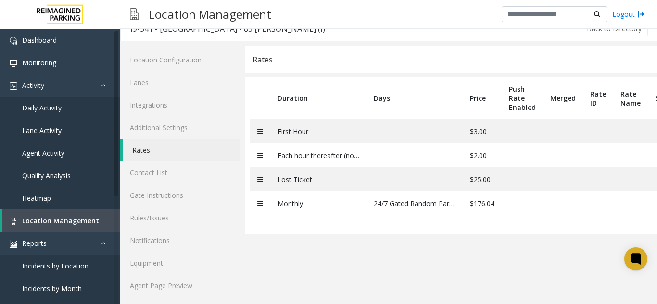
drag, startPoint x: 263, startPoint y: 155, endPoint x: 246, endPoint y: 177, distance: 27.3
click at [246, 177] on table "Duration Days Price Push Rate Enabled Merged Rate ID Rate Name Source Updated a…" at bounding box center [451, 155] width 412 height 157
click at [259, 155] on icon at bounding box center [260, 155] width 6 height 7
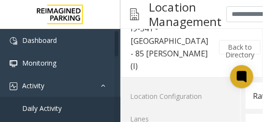
scroll to position [31, 0]
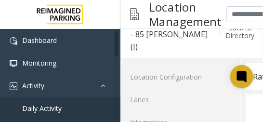
drag, startPoint x: 171, startPoint y: 66, endPoint x: 263, endPoint y: 61, distance: 91.5
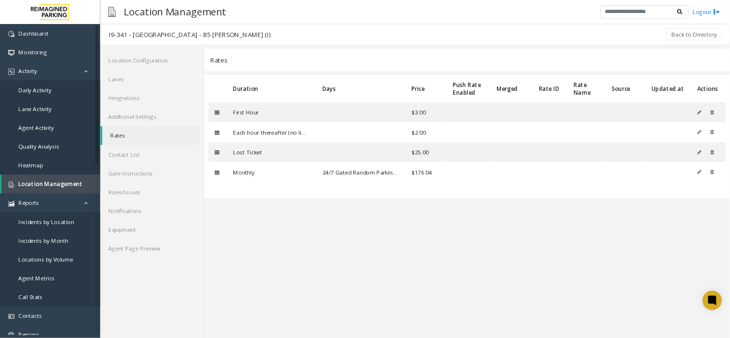
scroll to position [0, 0]
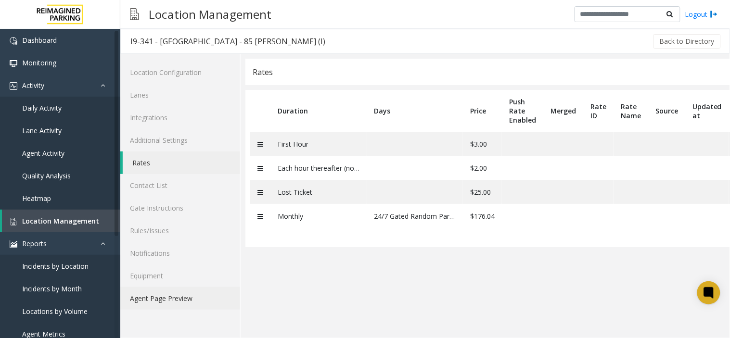
drag, startPoint x: 171, startPoint y: 305, endPoint x: 165, endPoint y: 308, distance: 6.0
drag, startPoint x: 165, startPoint y: 308, endPoint x: 146, endPoint y: 318, distance: 22.0
click at [146, 304] on div "Location Configuration Lanes Integrations Additional Settings Rates Contact Lis…" at bounding box center [180, 196] width 120 height 284
click at [152, 290] on link "Agent Page Preview" at bounding box center [180, 298] width 120 height 23
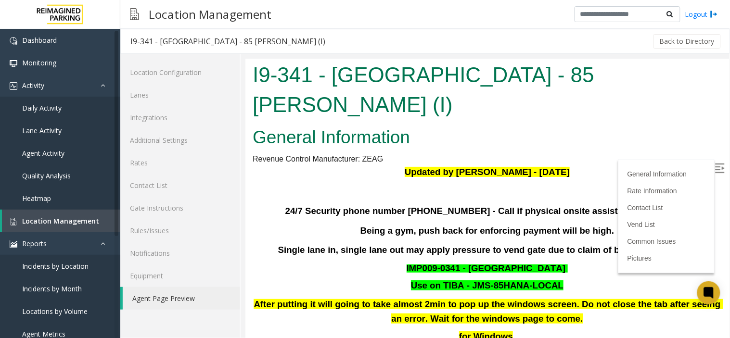
click at [657, 170] on img at bounding box center [719, 168] width 10 height 10
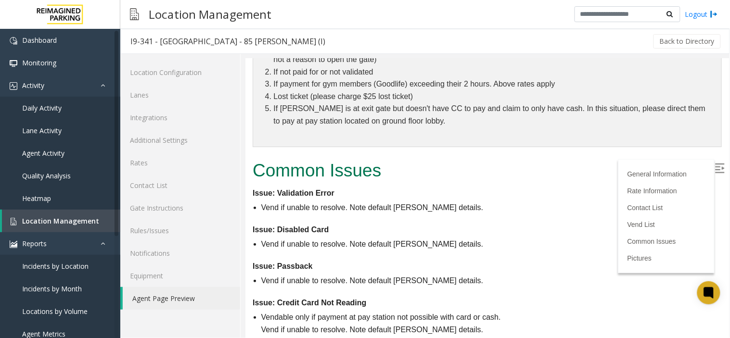
scroll to position [1015, 0]
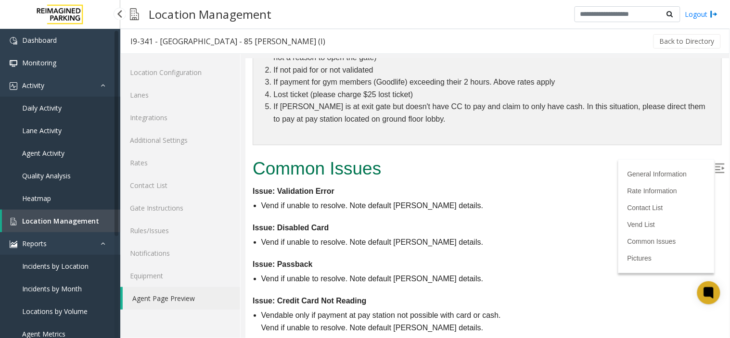
click at [89, 223] on span "Location Management" at bounding box center [60, 220] width 77 height 9
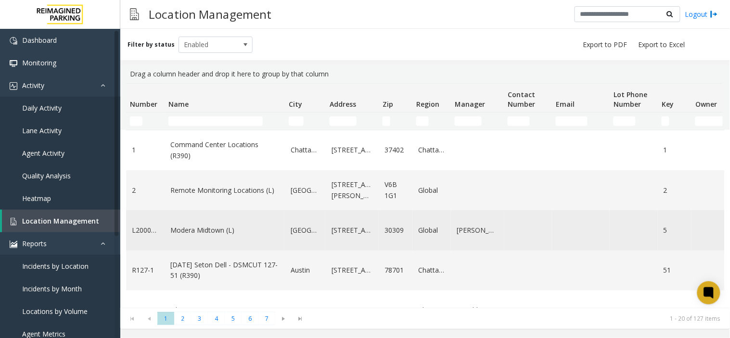
click at [207, 231] on link "Modera Midtown (L)" at bounding box center [224, 230] width 109 height 11
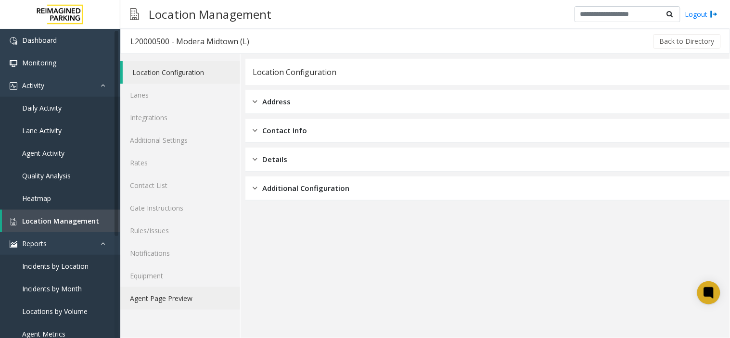
click at [170, 298] on link "Agent Page Preview" at bounding box center [180, 298] width 120 height 23
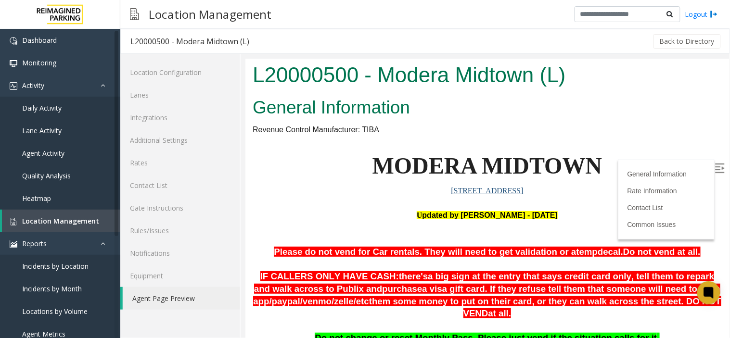
scroll to position [53, 0]
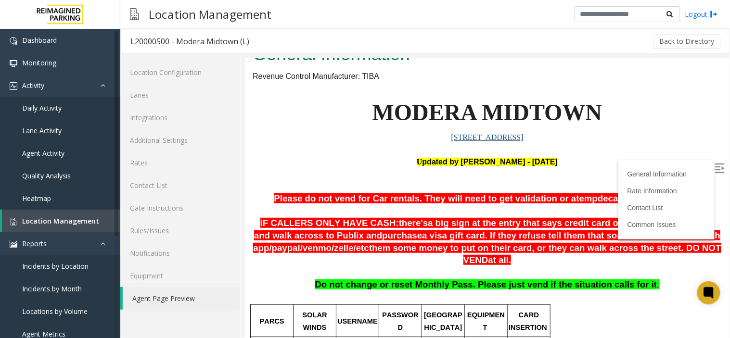
click at [657, 167] on img at bounding box center [719, 168] width 10 height 10
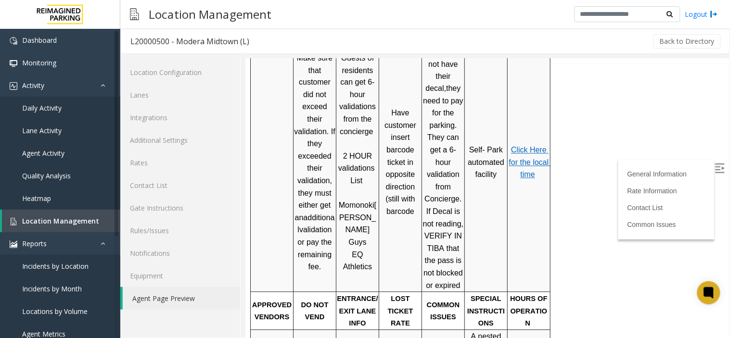
scroll to position [427, 0]
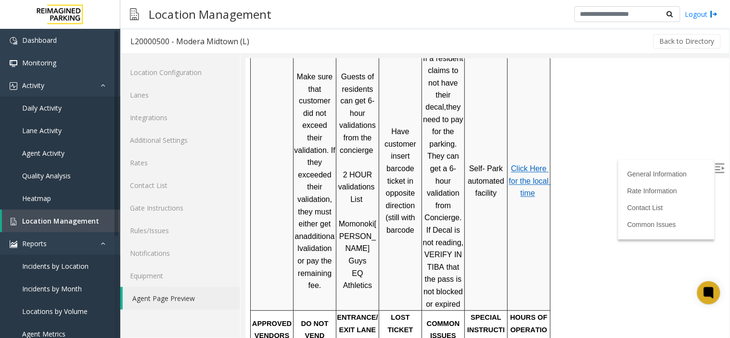
click at [520, 164] on span "Click Here for the local time" at bounding box center [529, 180] width 42 height 33
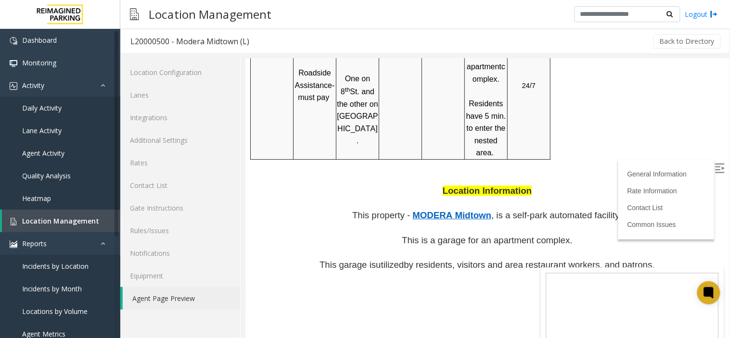
scroll to position [748, 0]
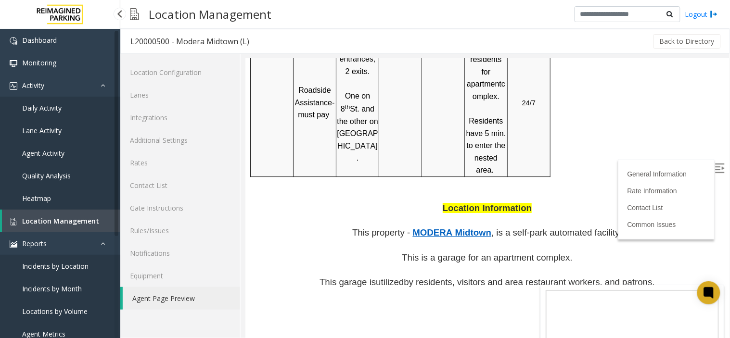
click at [83, 219] on span "Location Management" at bounding box center [60, 220] width 77 height 9
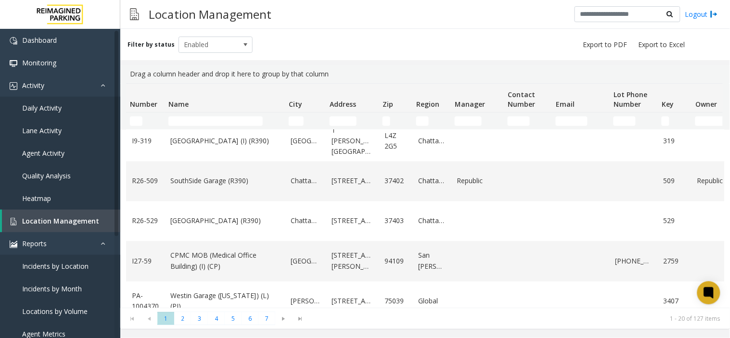
scroll to position [470, 0]
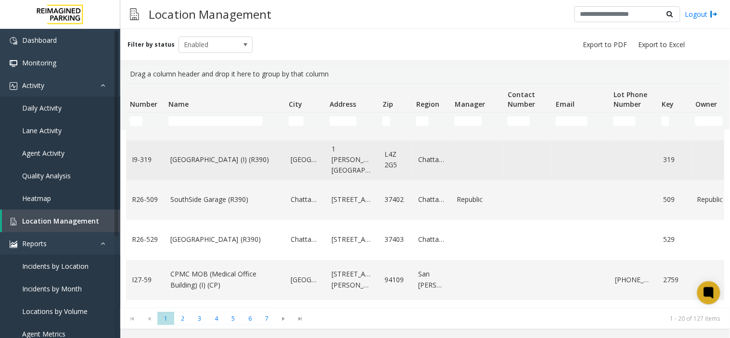
click at [232, 155] on link "[GEOGRAPHIC_DATA] (I) (R390)" at bounding box center [224, 160] width 109 height 11
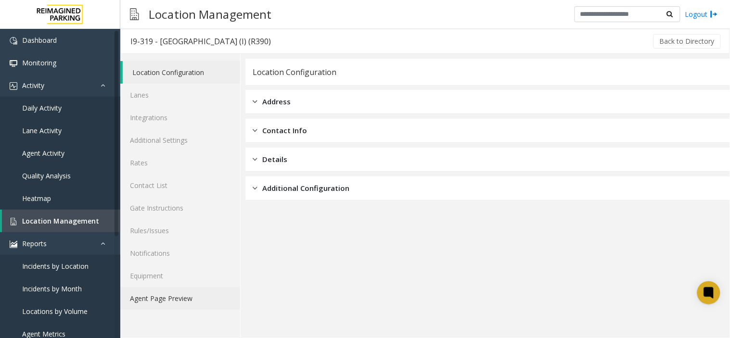
click at [194, 300] on link "Agent Page Preview" at bounding box center [180, 298] width 120 height 23
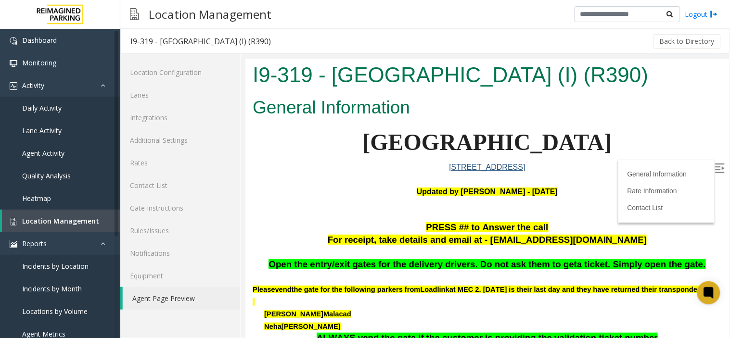
scroll to position [53, 0]
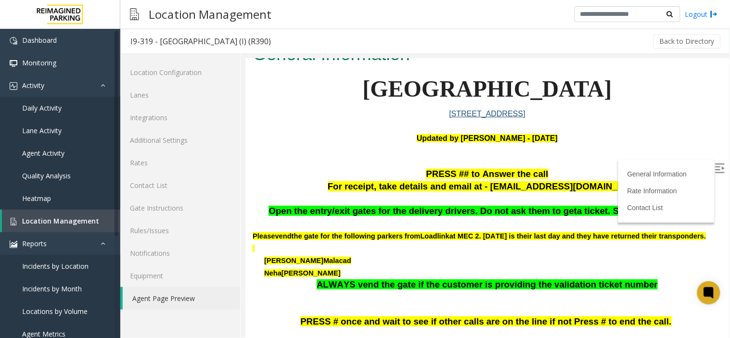
click at [657, 174] on label at bounding box center [720, 169] width 14 height 14
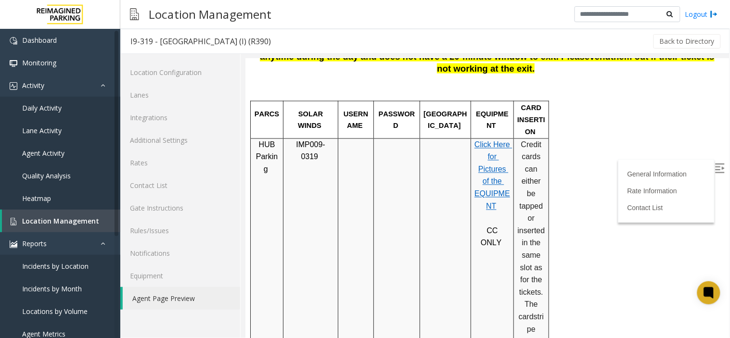
scroll to position [320, 0]
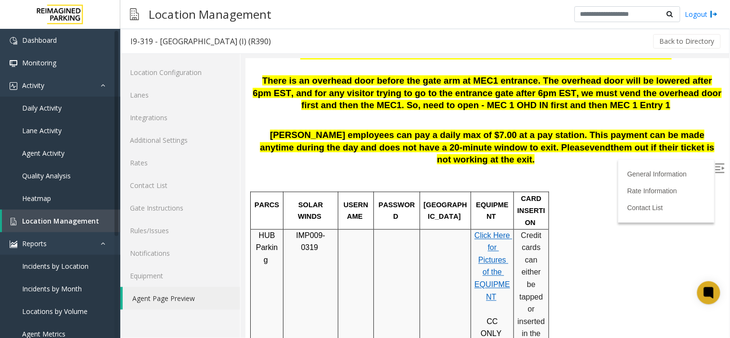
click at [487, 249] on span "Click Here for Pictures of the EQUIPMENT" at bounding box center [493, 266] width 38 height 70
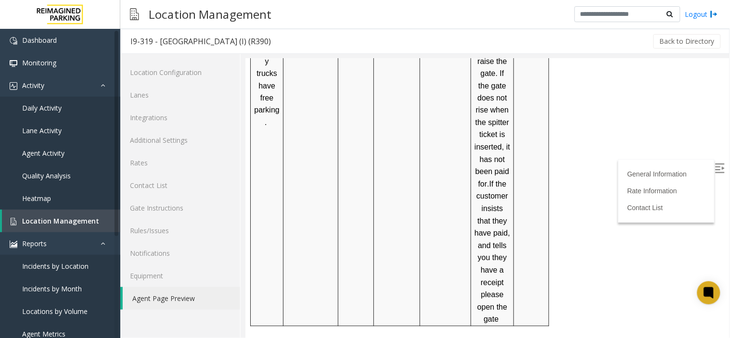
scroll to position [1389, 0]
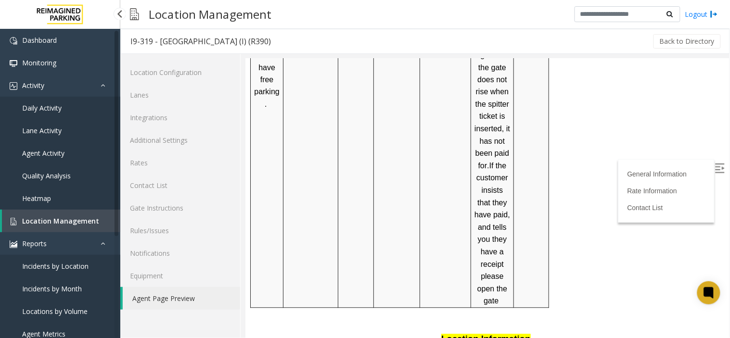
click at [99, 214] on link "Location Management" at bounding box center [61, 221] width 118 height 23
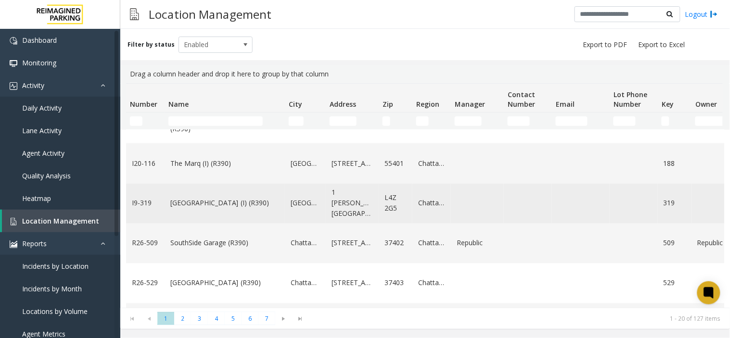
scroll to position [631, 0]
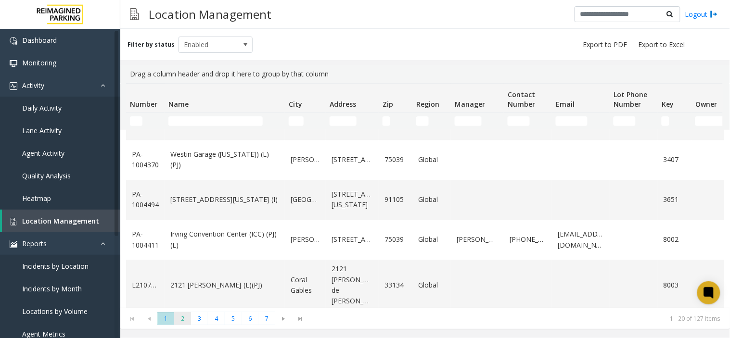
click at [182, 304] on span "2" at bounding box center [182, 318] width 17 height 13
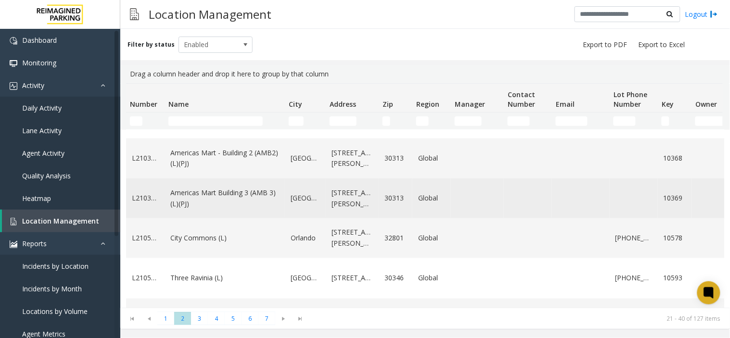
scroll to position [320, 0]
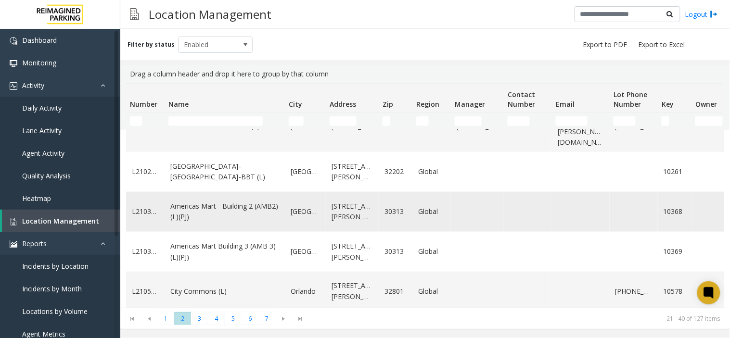
click at [217, 212] on link "Americas Mart - Building 2 (AMB2) (L)(PJ)" at bounding box center [224, 212] width 109 height 22
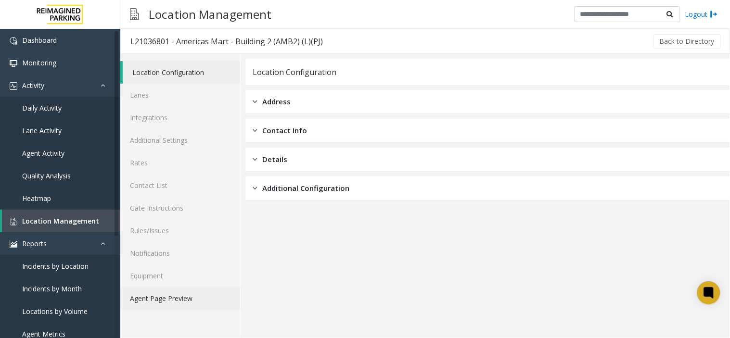
click at [166, 290] on link "Agent Page Preview" at bounding box center [180, 298] width 120 height 23
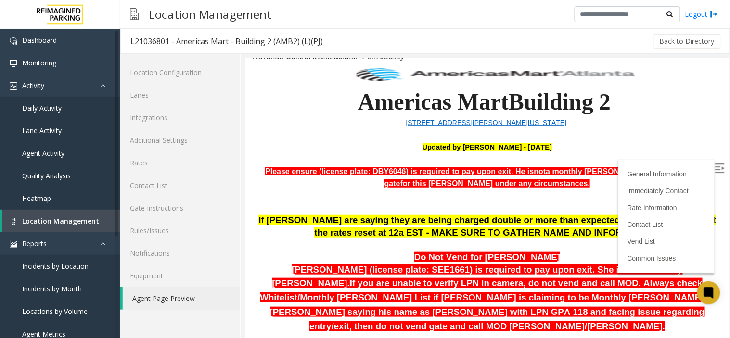
scroll to position [107, 0]
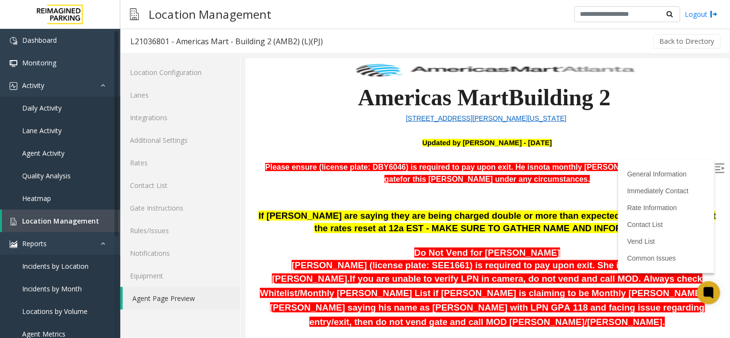
click at [657, 169] on div "General Information Immediately Contact Rate Information Contact List Vend List…" at bounding box center [666, 216] width 96 height 114
click at [657, 172] on label at bounding box center [720, 169] width 14 height 14
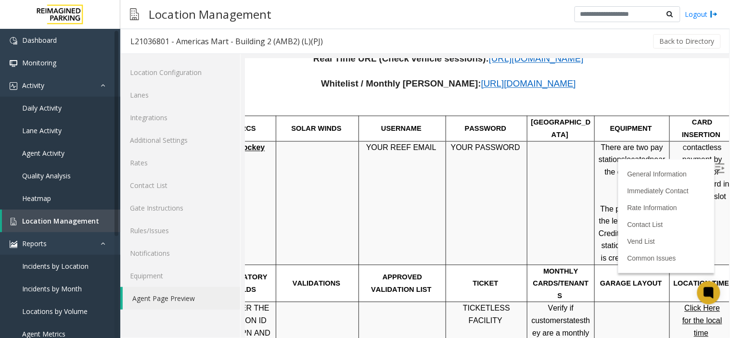
scroll to position [484, 22]
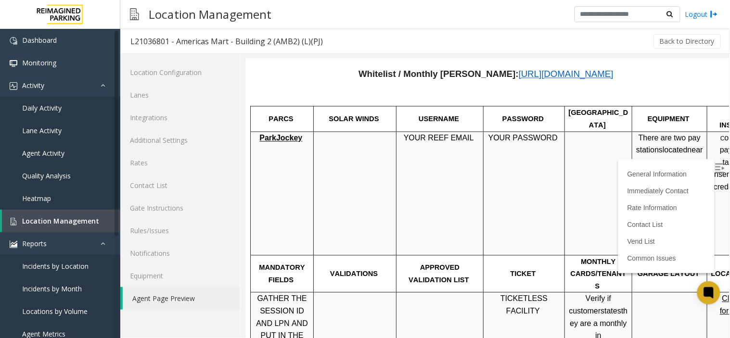
drag, startPoint x: 532, startPoint y: 202, endPoint x: 484, endPoint y: 217, distance: 50.4
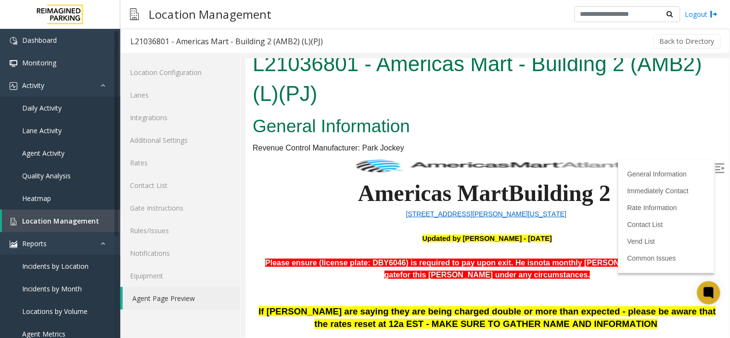
scroll to position [0, 0]
